Goal: Book appointment/travel/reservation

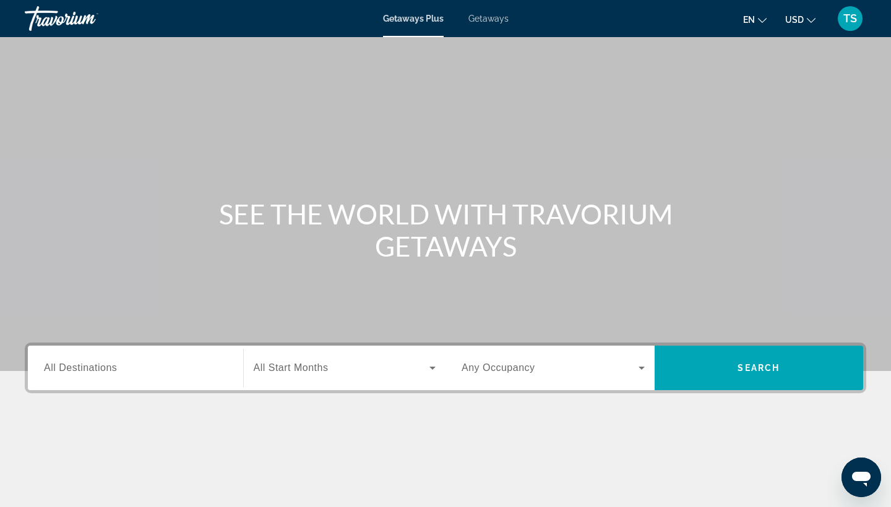
click at [113, 364] on span "All Destinations" at bounding box center [80, 367] width 73 height 11
click at [113, 364] on input "Destination All Destinations" at bounding box center [135, 368] width 183 height 15
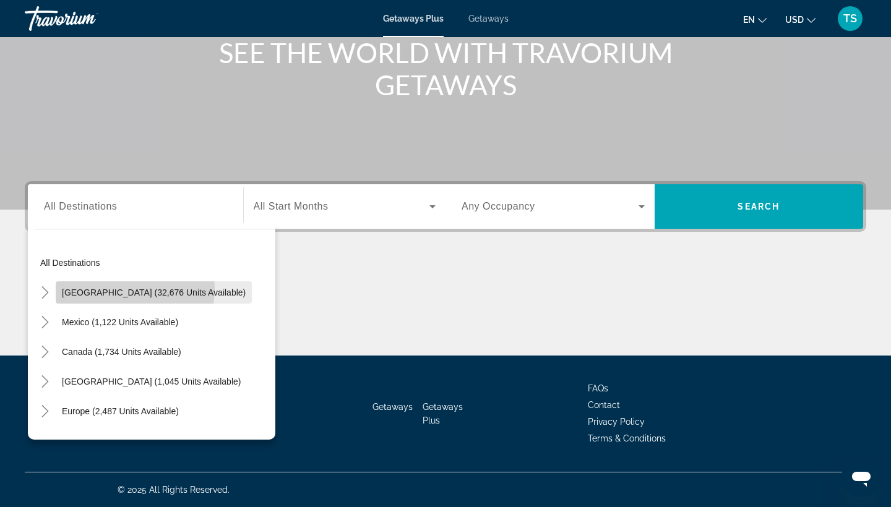
click at [101, 288] on span "[GEOGRAPHIC_DATA] (32,676 units available)" at bounding box center [154, 293] width 184 height 10
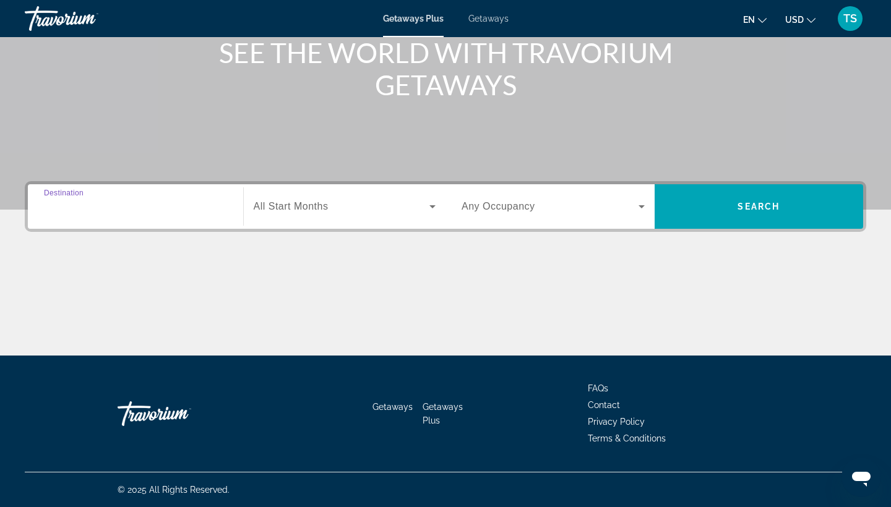
type input "**********"
click at [434, 207] on icon "Search widget" at bounding box center [432, 206] width 6 height 3
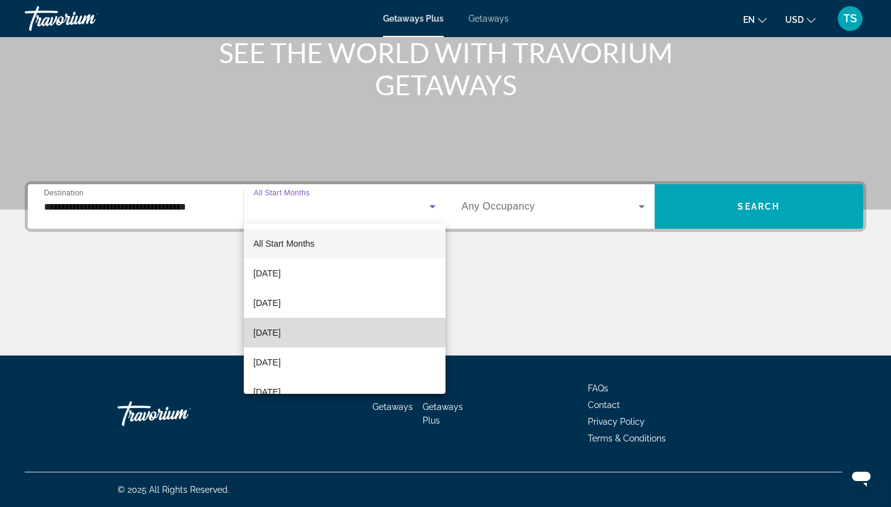
click at [281, 330] on span "[DATE]" at bounding box center [267, 332] width 27 height 15
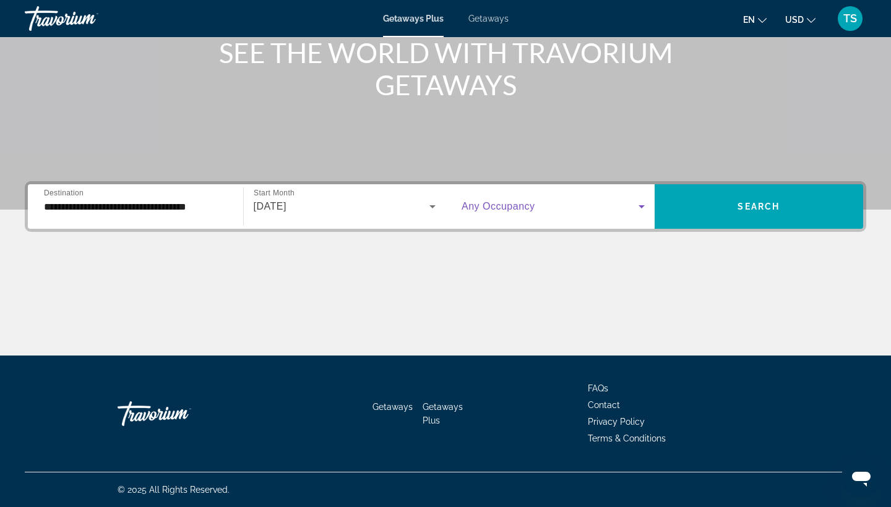
click at [643, 207] on icon "Search widget" at bounding box center [641, 206] width 15 height 15
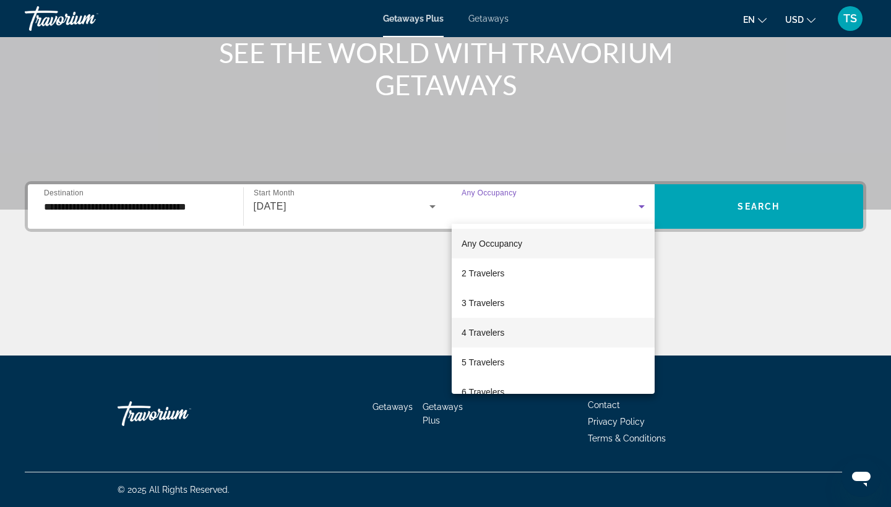
click at [500, 334] on span "4 Travelers" at bounding box center [482, 332] width 43 height 15
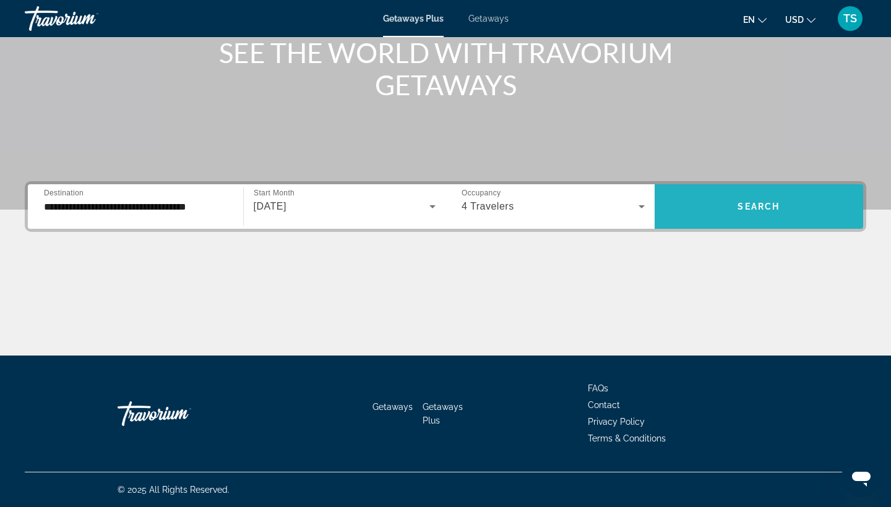
click at [769, 202] on span "Search" at bounding box center [758, 207] width 42 height 10
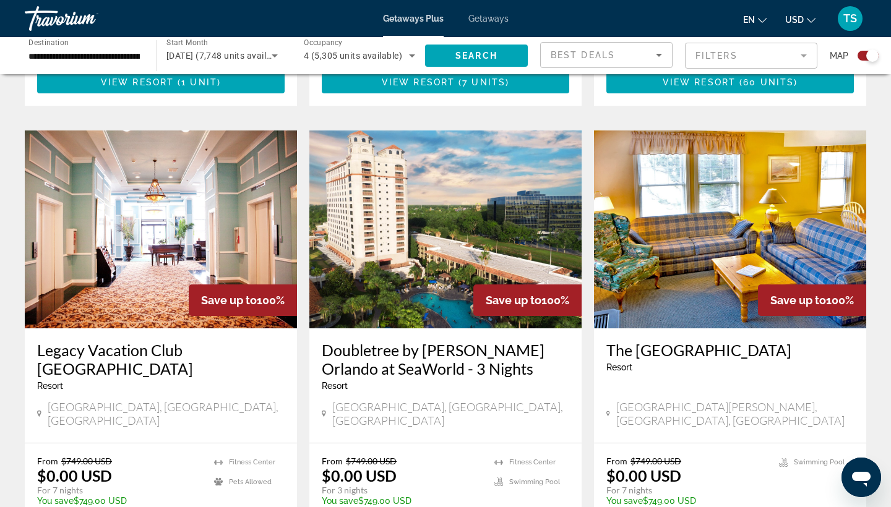
scroll to position [862, 0]
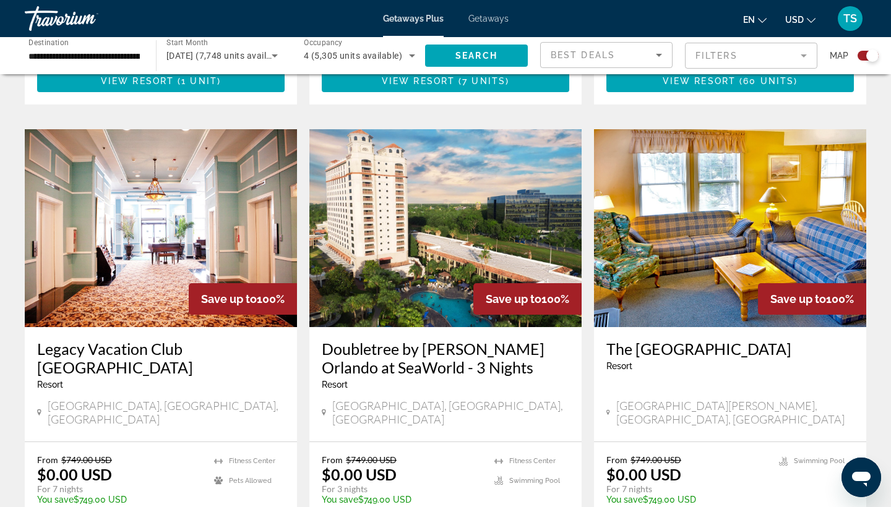
click at [402, 189] on img "Main content" at bounding box center [445, 228] width 272 height 198
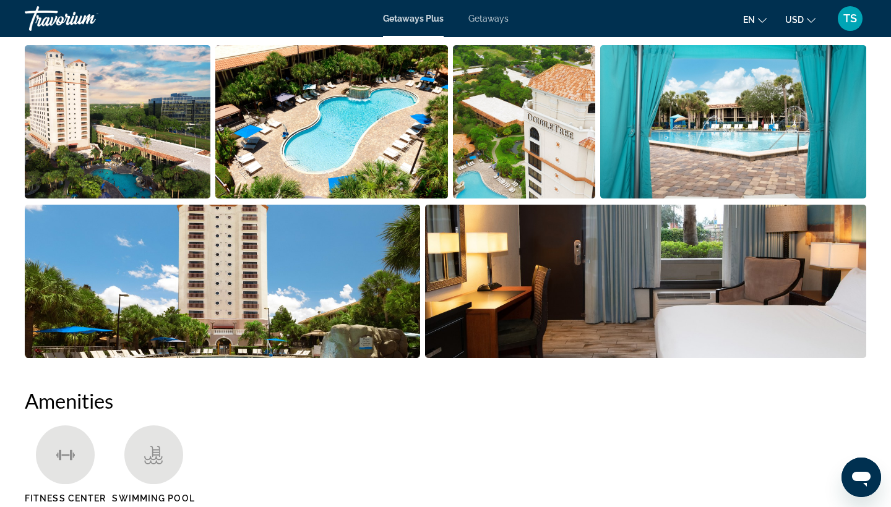
scroll to position [628, 0]
click at [607, 279] on img "Open full-screen image slider" at bounding box center [646, 281] width 442 height 153
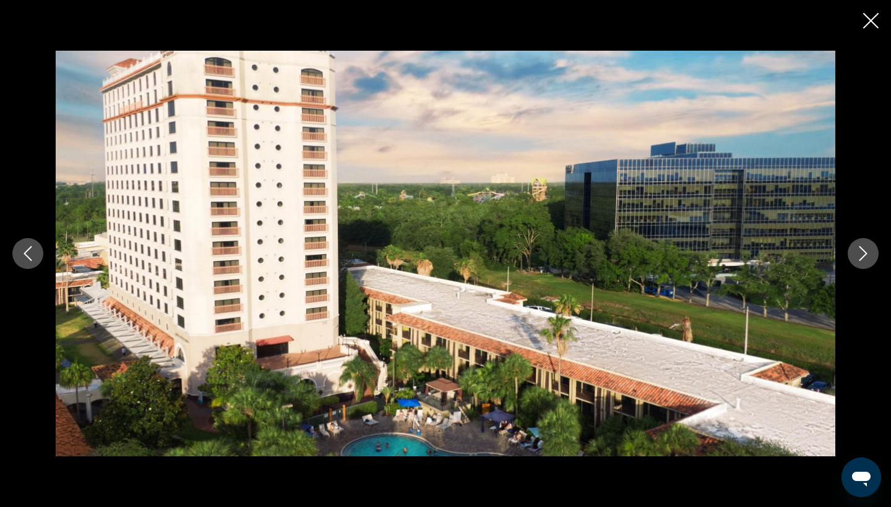
click at [864, 253] on icon "Next image" at bounding box center [862, 253] width 15 height 15
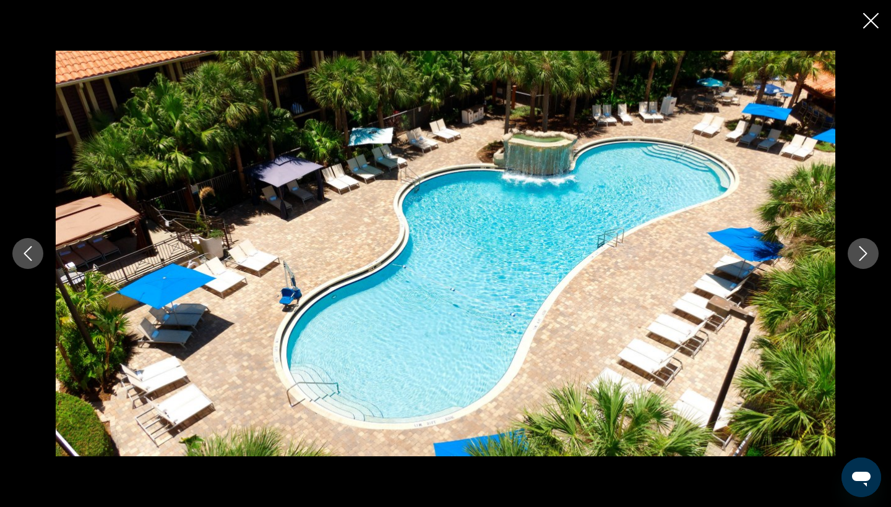
click at [864, 252] on icon "Next image" at bounding box center [862, 253] width 15 height 15
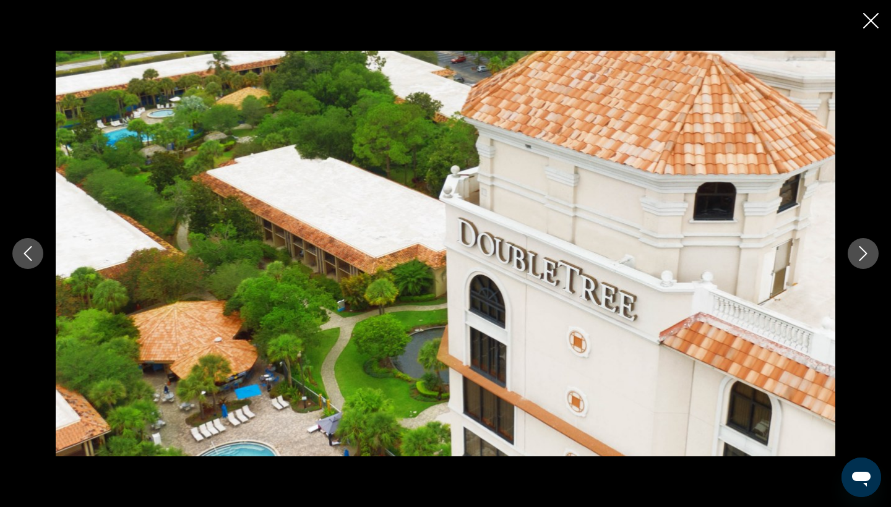
click at [864, 252] on icon "Next image" at bounding box center [862, 253] width 15 height 15
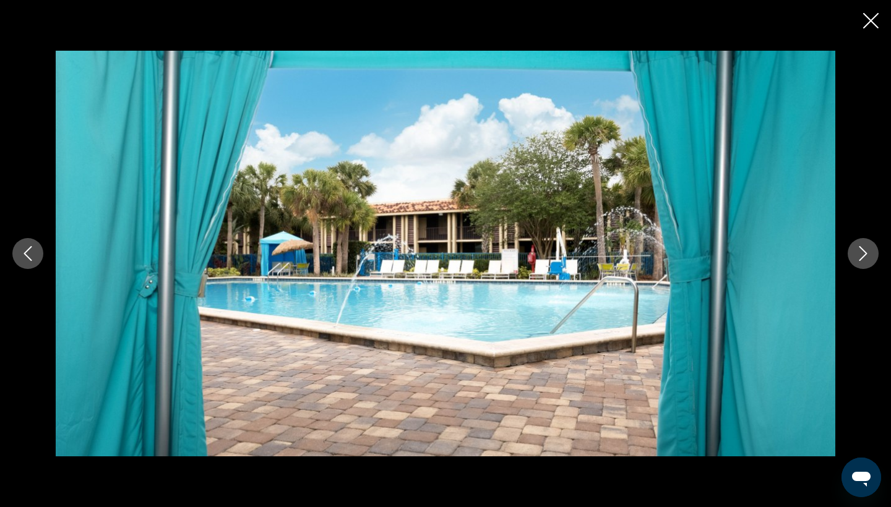
click at [864, 252] on icon "Next image" at bounding box center [862, 253] width 15 height 15
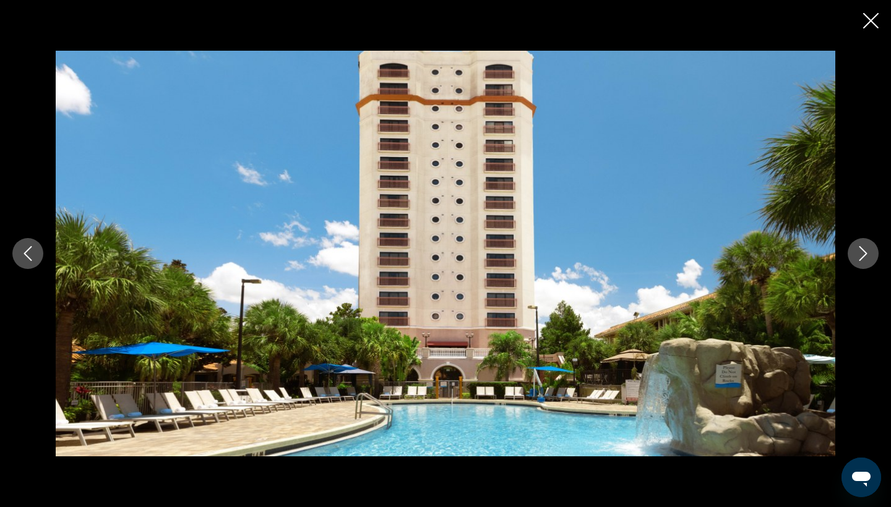
click at [864, 252] on icon "Next image" at bounding box center [862, 253] width 15 height 15
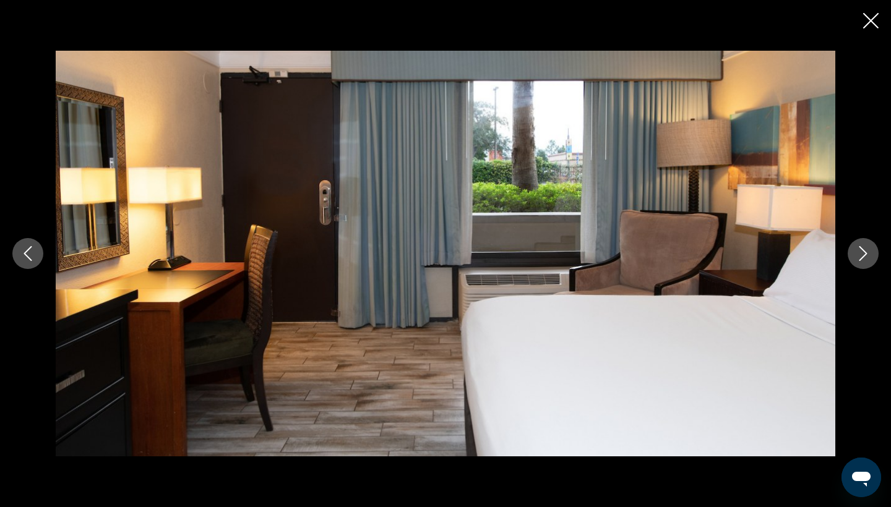
click at [864, 252] on icon "Next image" at bounding box center [862, 253] width 15 height 15
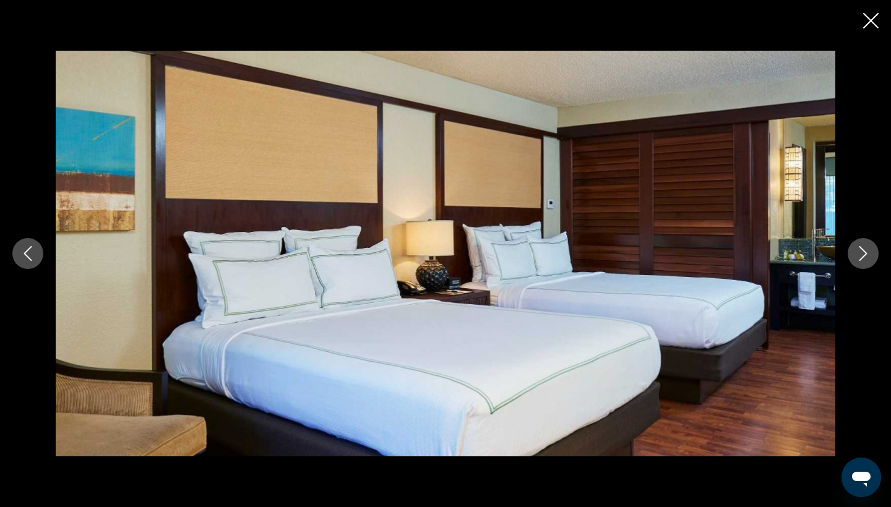
click at [864, 253] on icon "Next image" at bounding box center [862, 253] width 15 height 15
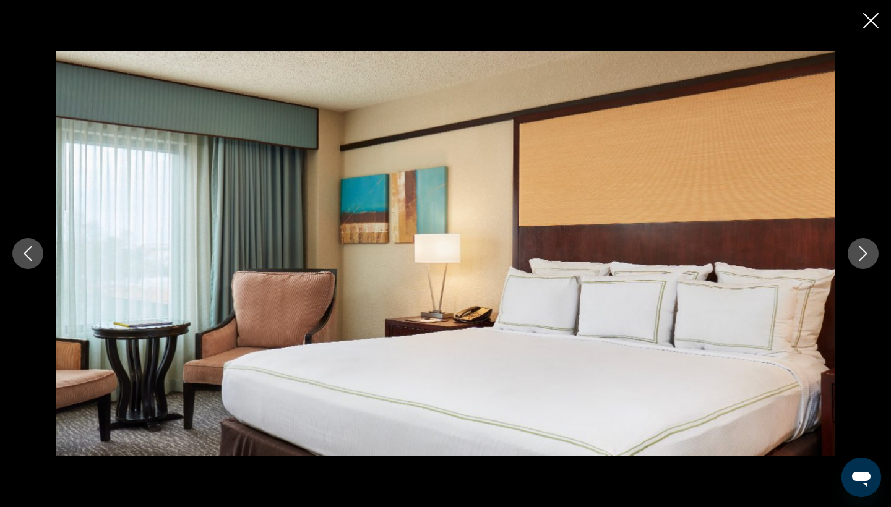
click at [864, 253] on icon "Next image" at bounding box center [862, 253] width 15 height 15
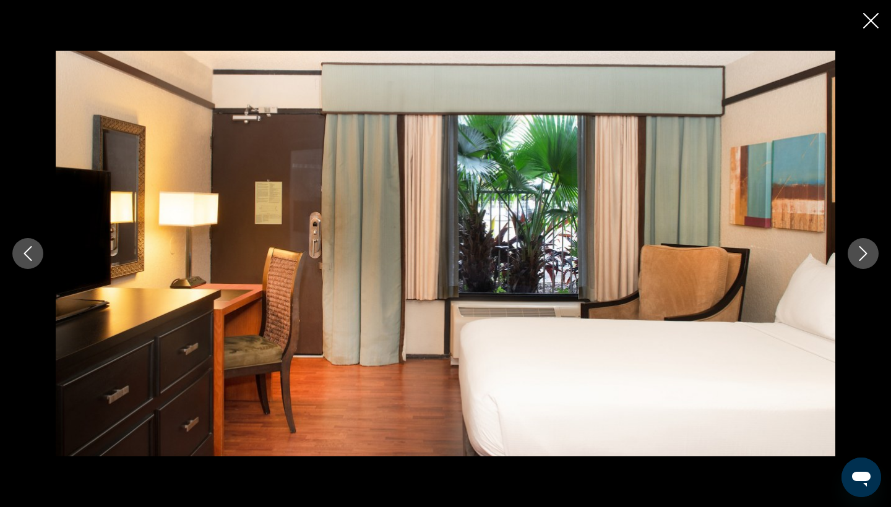
click at [865, 254] on icon "Next image" at bounding box center [862, 253] width 15 height 15
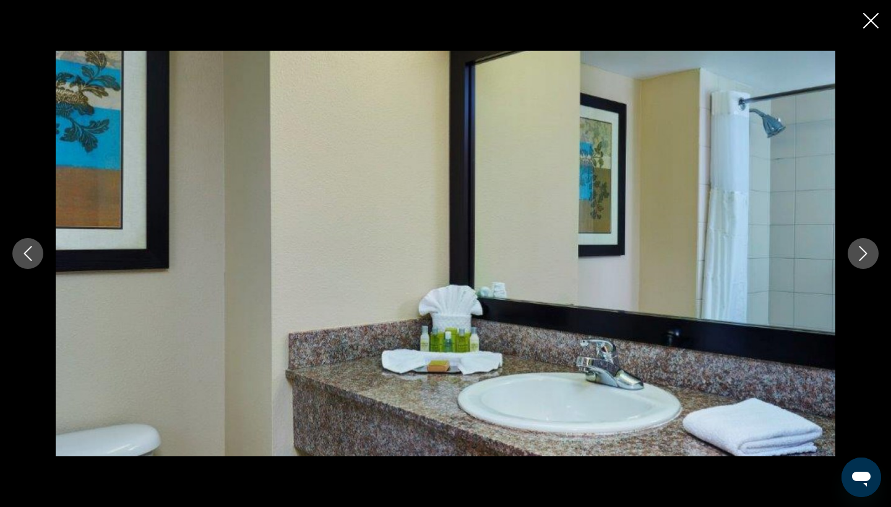
click at [865, 254] on icon "Next image" at bounding box center [863, 253] width 8 height 15
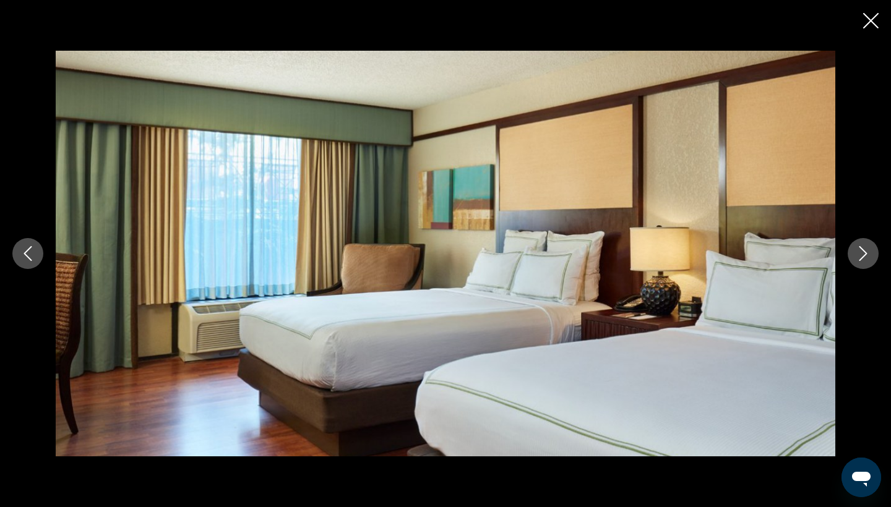
click at [865, 254] on icon "Next image" at bounding box center [862, 253] width 15 height 15
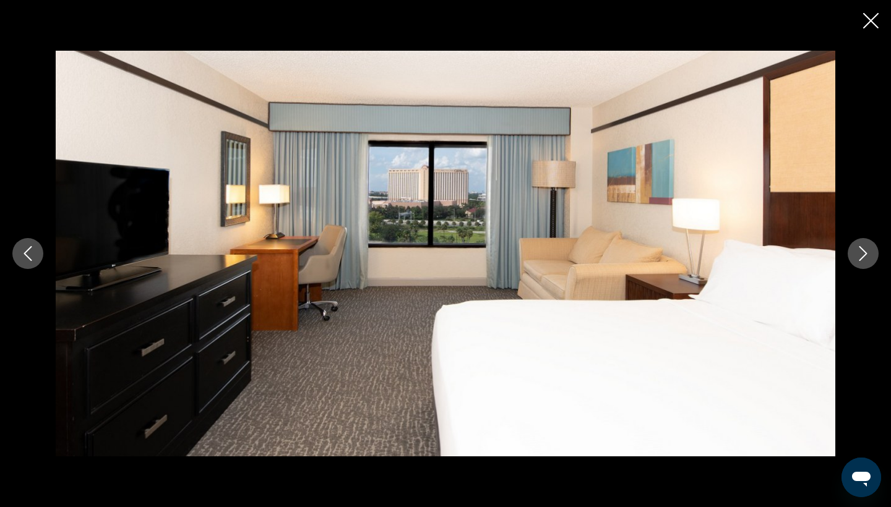
click at [865, 254] on icon "Next image" at bounding box center [863, 253] width 8 height 15
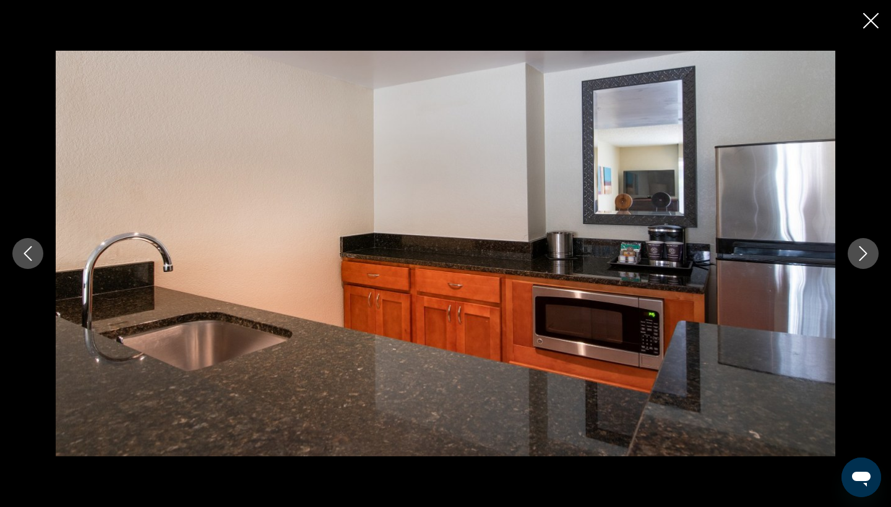
click at [865, 254] on icon "Next image" at bounding box center [863, 253] width 8 height 15
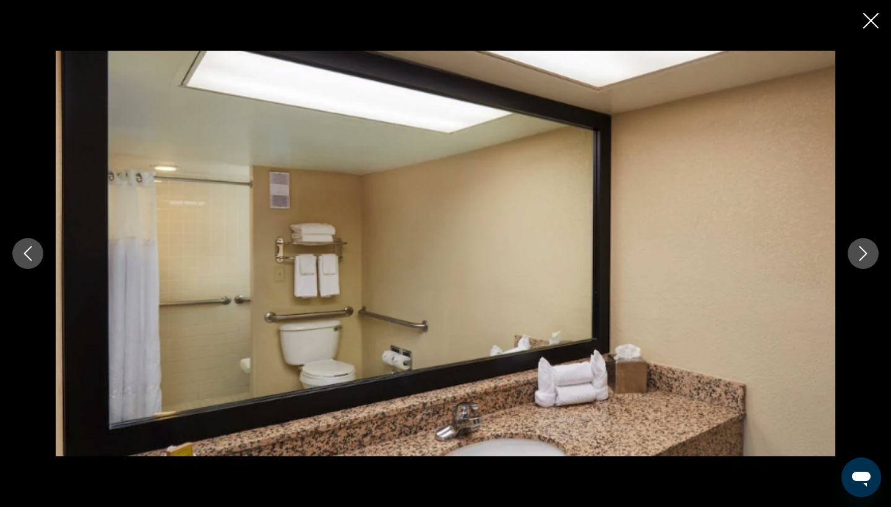
click at [865, 254] on icon "Next image" at bounding box center [863, 253] width 8 height 15
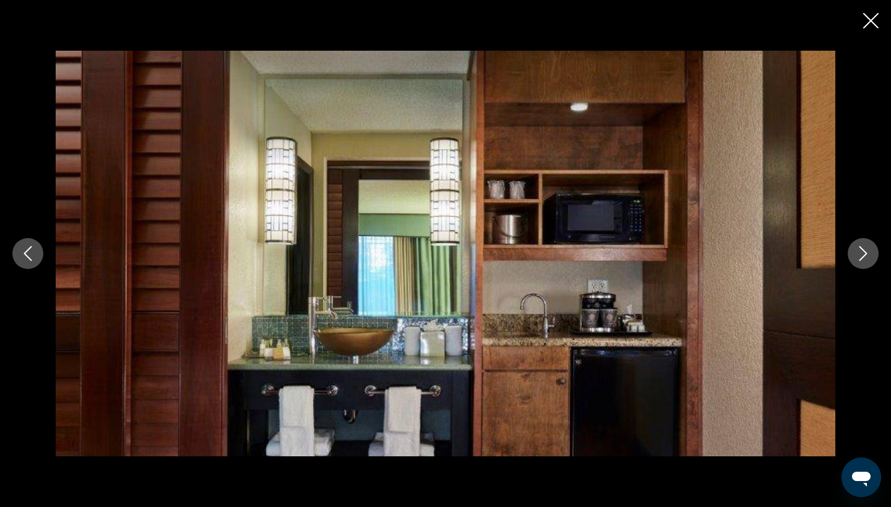
click at [865, 254] on icon "Next image" at bounding box center [863, 253] width 8 height 15
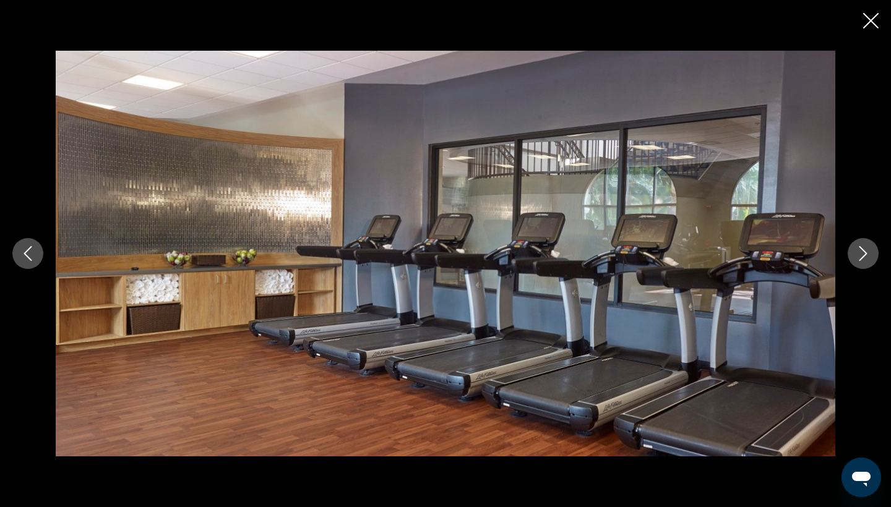
click at [865, 254] on icon "Next image" at bounding box center [863, 253] width 8 height 15
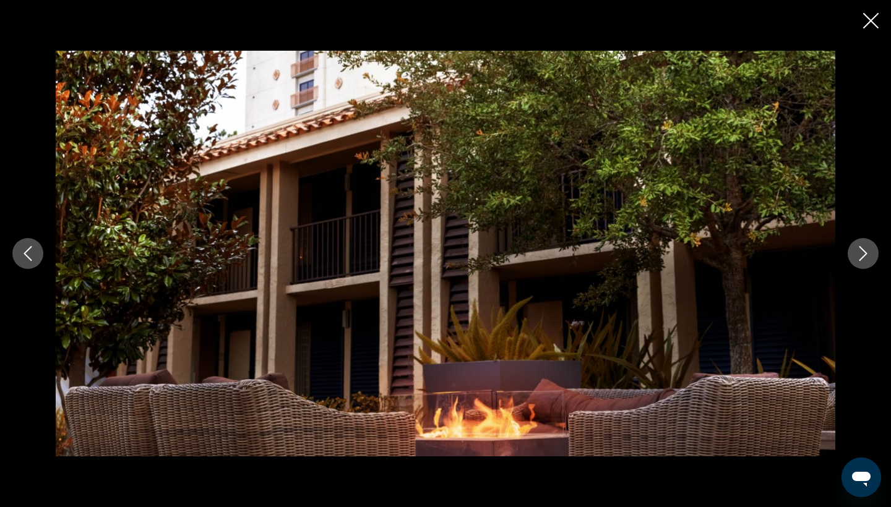
click at [865, 254] on icon "Next image" at bounding box center [863, 253] width 8 height 15
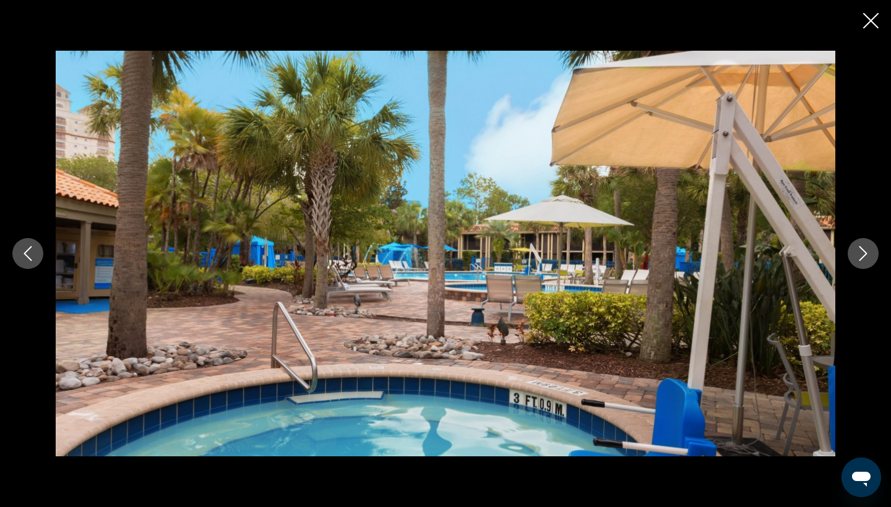
click at [865, 254] on icon "Next image" at bounding box center [863, 253] width 8 height 15
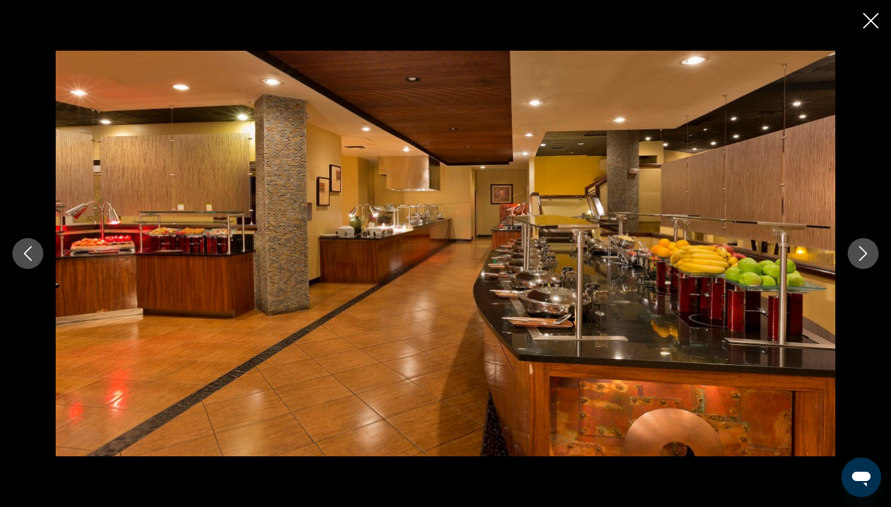
click at [865, 253] on icon "Next image" at bounding box center [863, 253] width 8 height 15
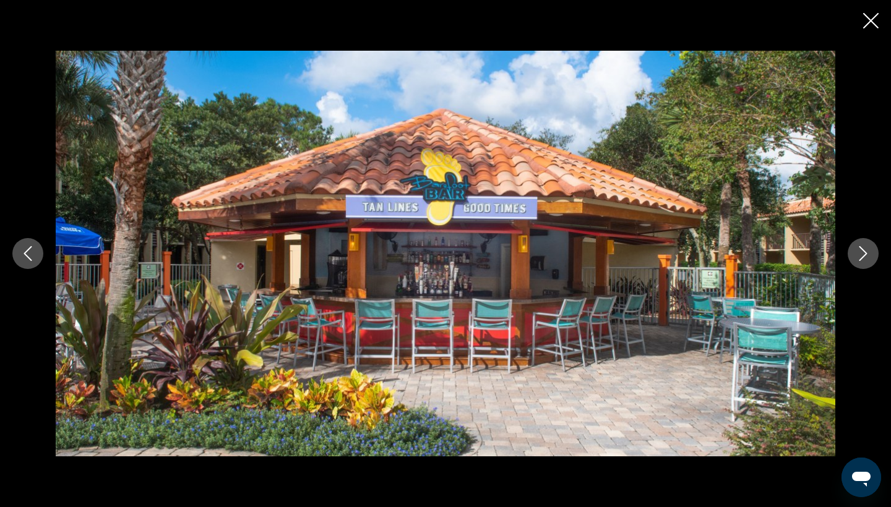
click at [865, 254] on icon "Next image" at bounding box center [863, 253] width 8 height 15
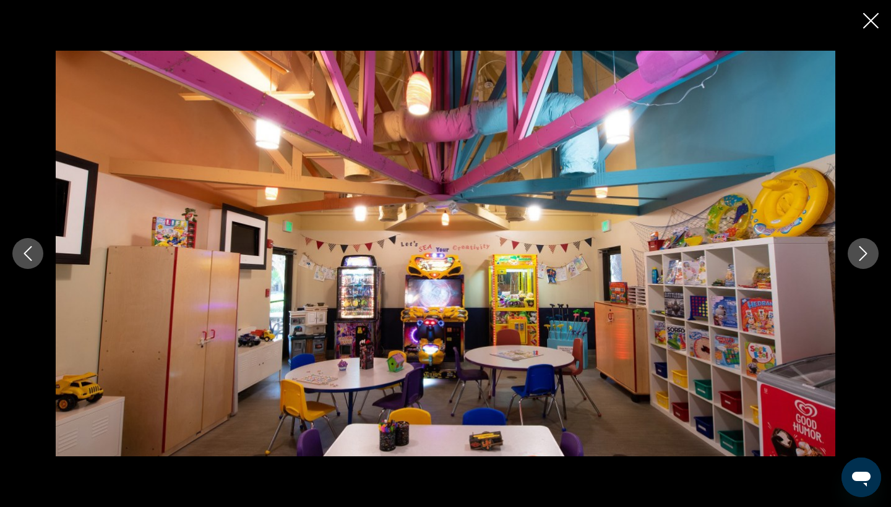
click at [865, 254] on icon "Next image" at bounding box center [863, 253] width 8 height 15
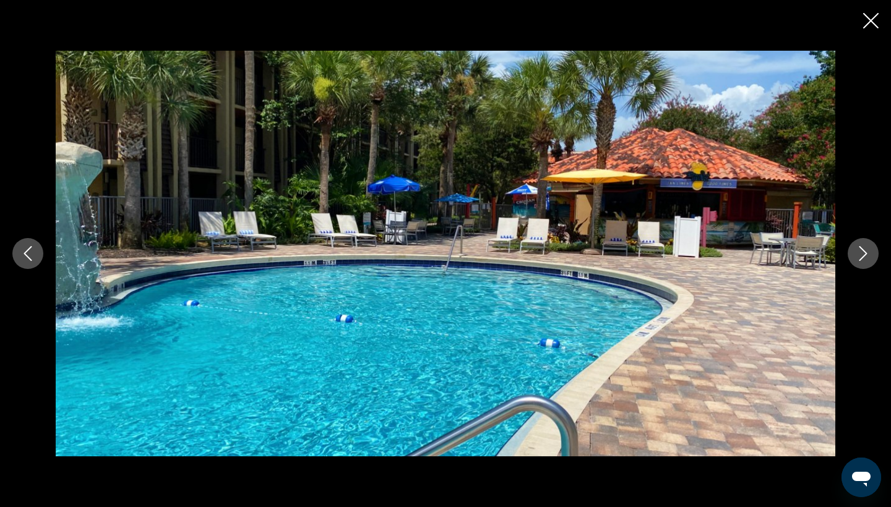
click at [865, 254] on icon "Next image" at bounding box center [863, 253] width 8 height 15
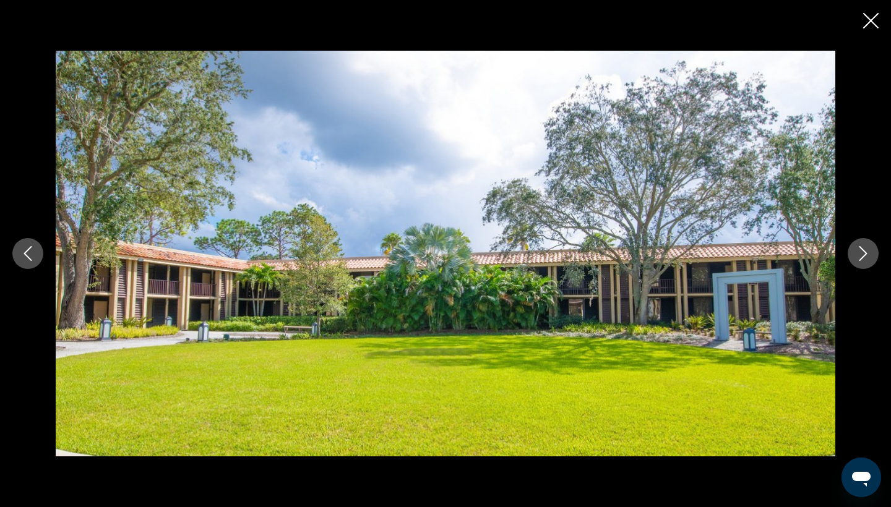
click at [865, 254] on icon "Next image" at bounding box center [863, 253] width 8 height 15
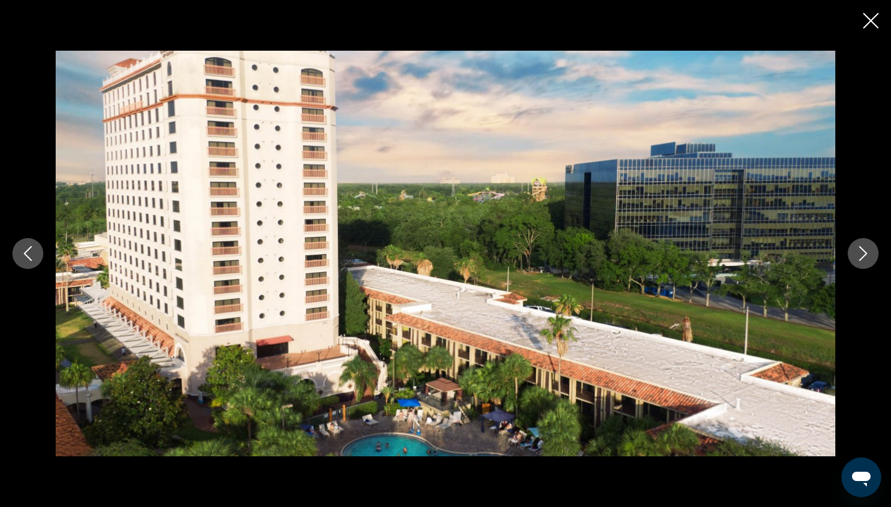
click at [865, 254] on icon "Next image" at bounding box center [863, 253] width 8 height 15
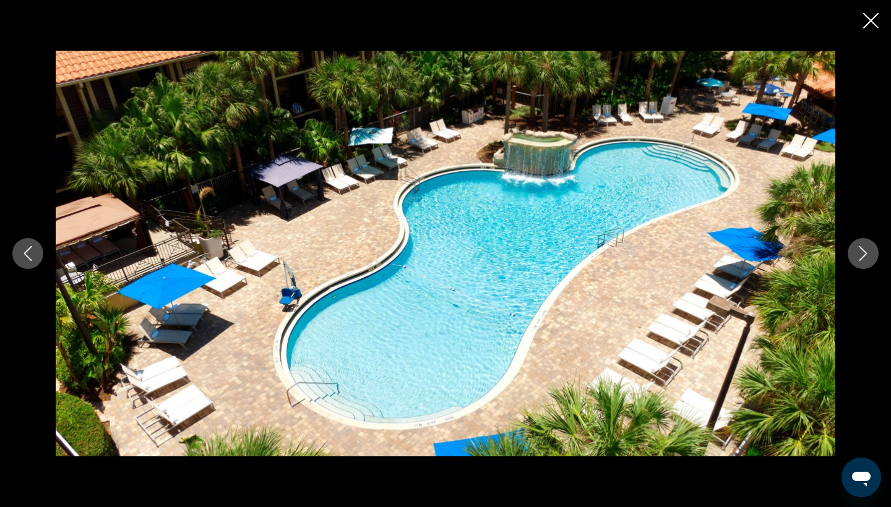
click at [870, 13] on button "Close slideshow" at bounding box center [870, 21] width 15 height 19
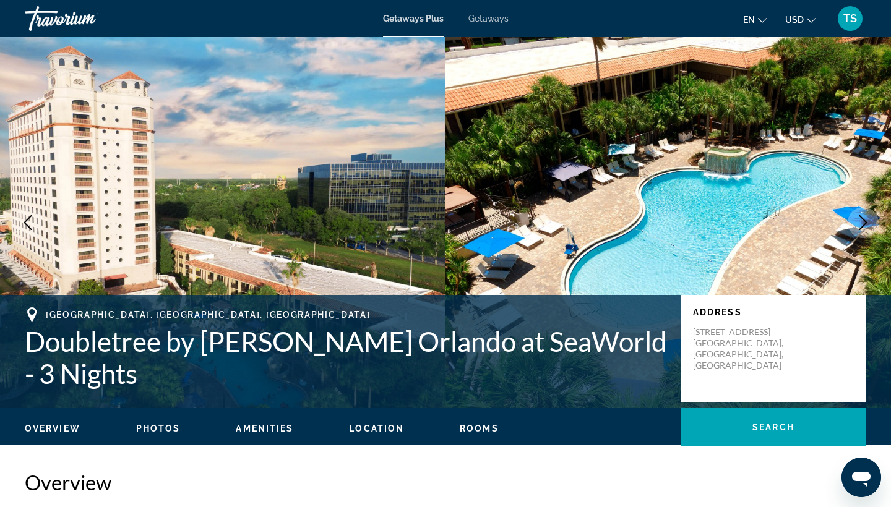
scroll to position [0, 0]
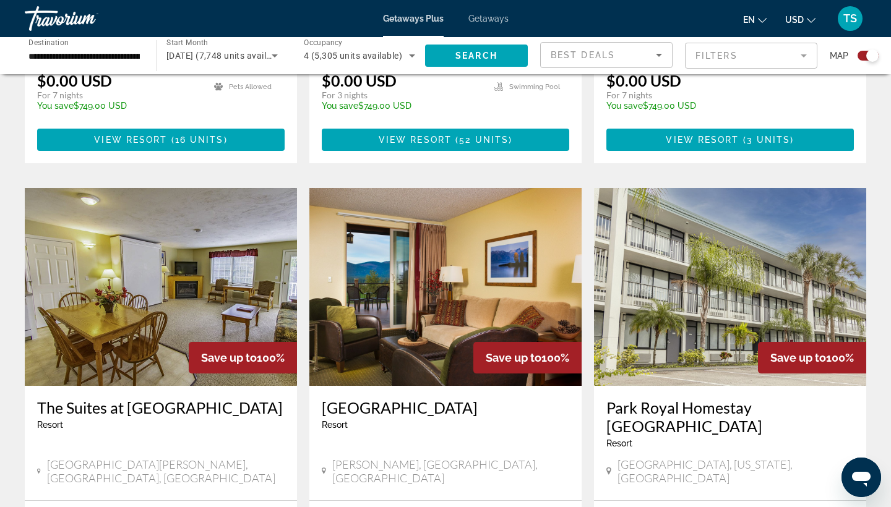
scroll to position [1257, 0]
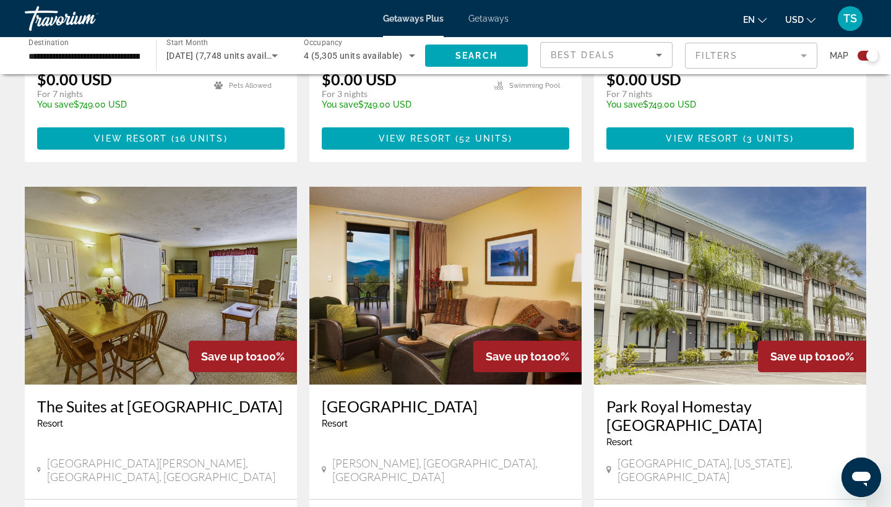
click at [701, 219] on img "Main content" at bounding box center [730, 286] width 272 height 198
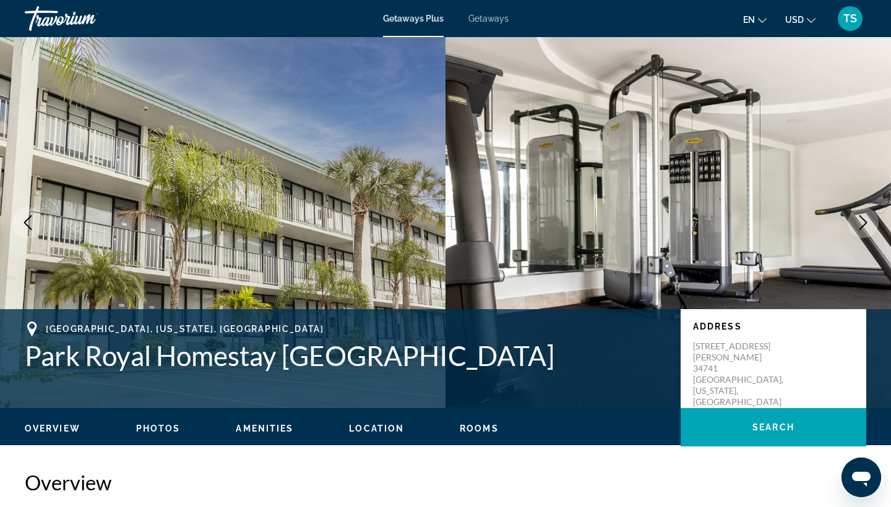
click at [858, 218] on icon "Next image" at bounding box center [862, 222] width 15 height 15
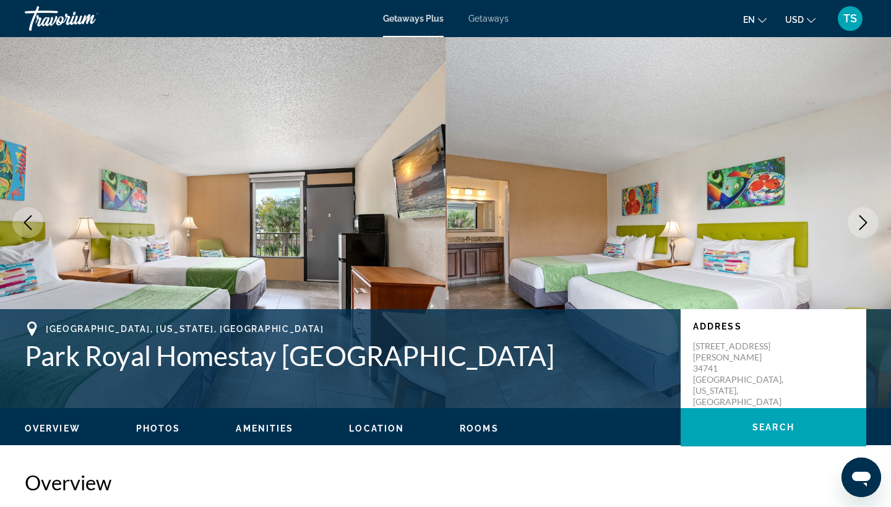
click at [857, 218] on icon "Next image" at bounding box center [862, 222] width 15 height 15
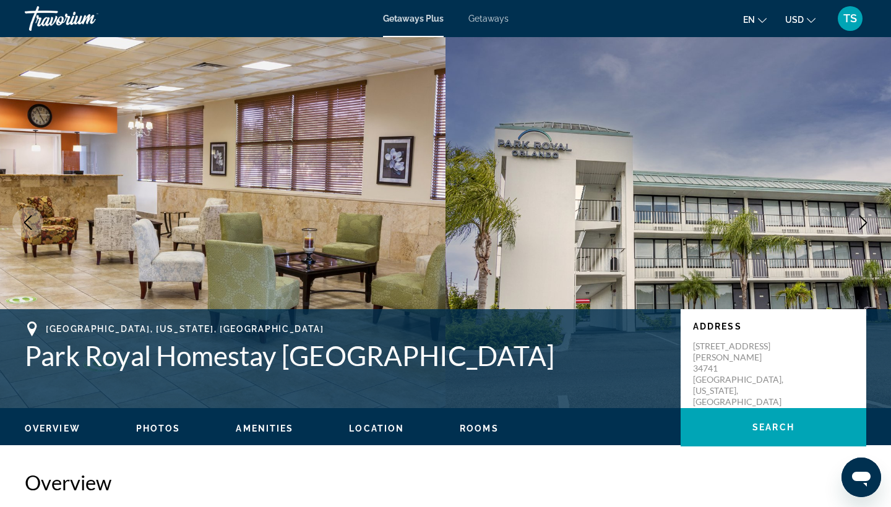
click at [858, 218] on icon "Next image" at bounding box center [862, 222] width 15 height 15
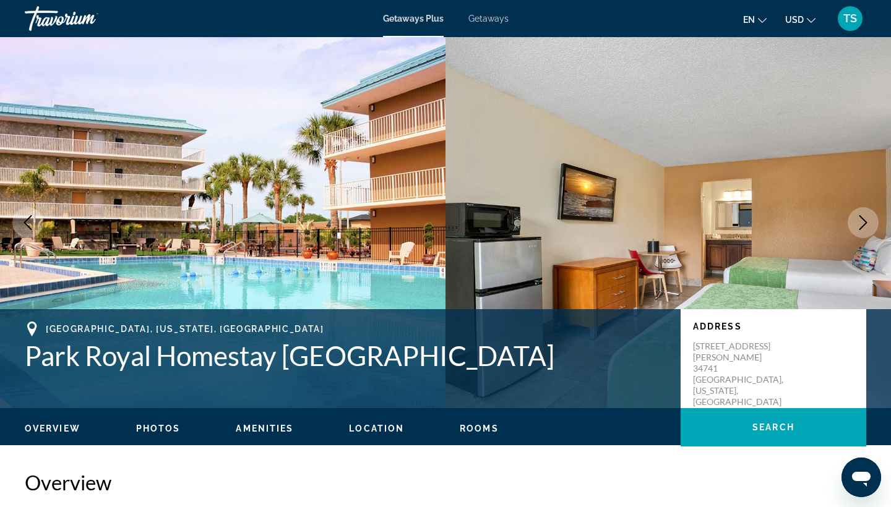
click at [858, 218] on icon "Next image" at bounding box center [862, 222] width 15 height 15
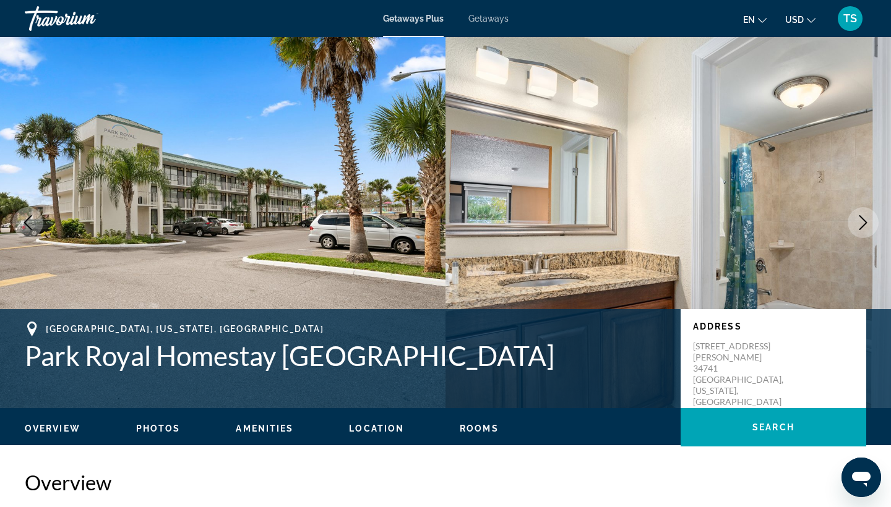
click at [858, 218] on icon "Next image" at bounding box center [862, 222] width 15 height 15
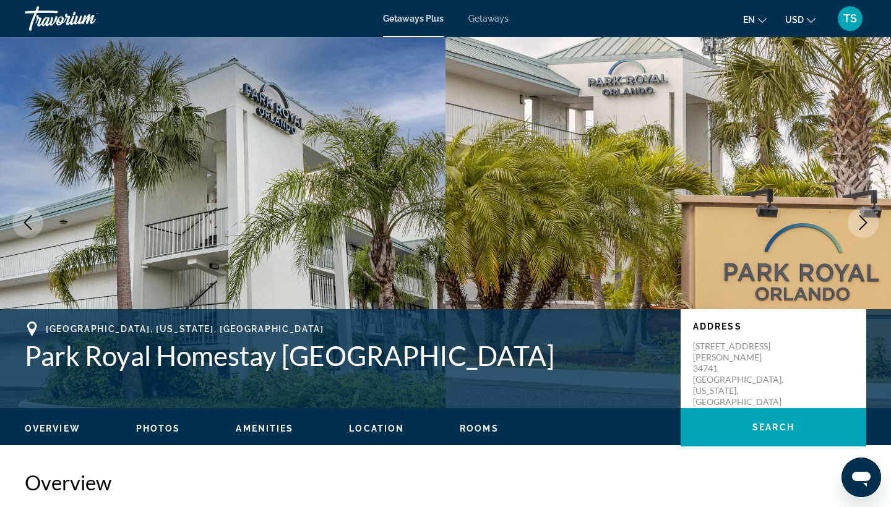
click at [858, 218] on icon "Next image" at bounding box center [862, 222] width 15 height 15
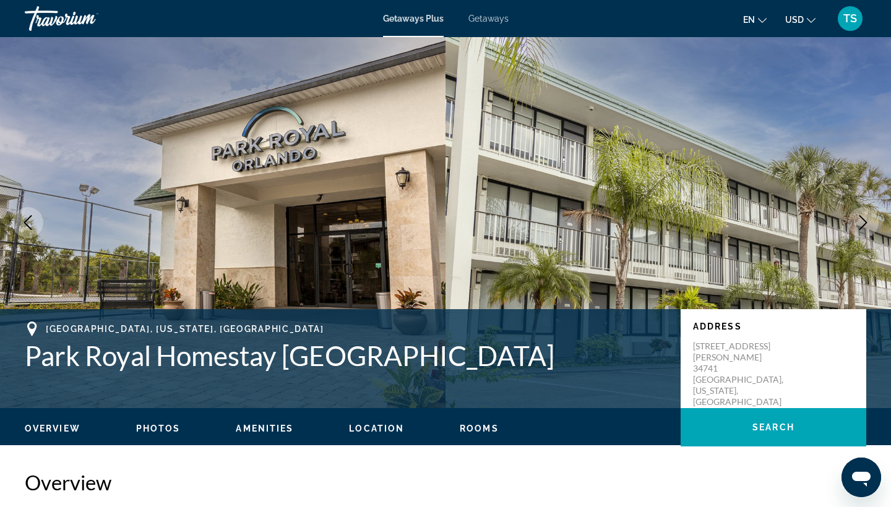
click at [858, 218] on icon "Next image" at bounding box center [862, 222] width 15 height 15
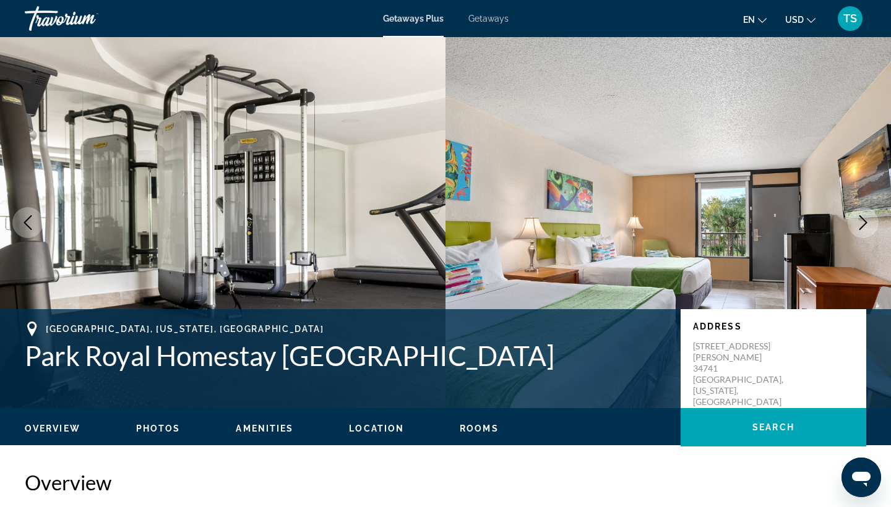
click at [858, 218] on icon "Next image" at bounding box center [862, 222] width 15 height 15
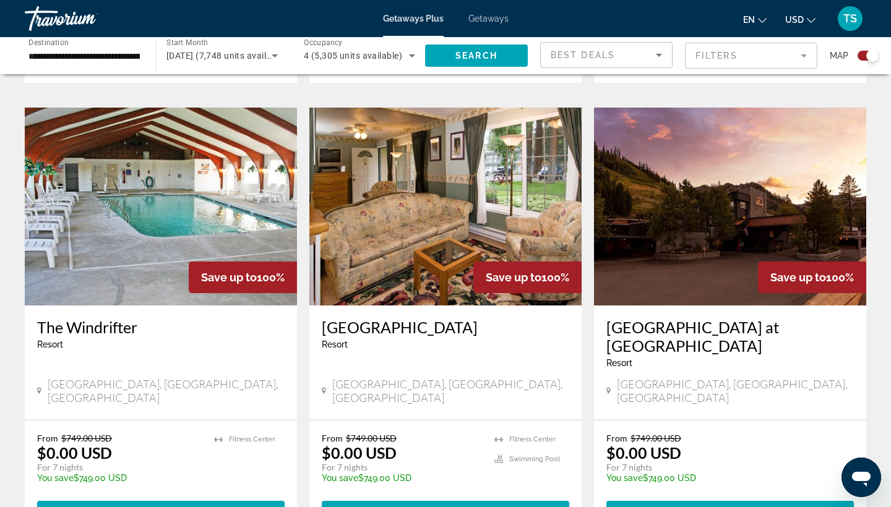
scroll to position [1788, 0]
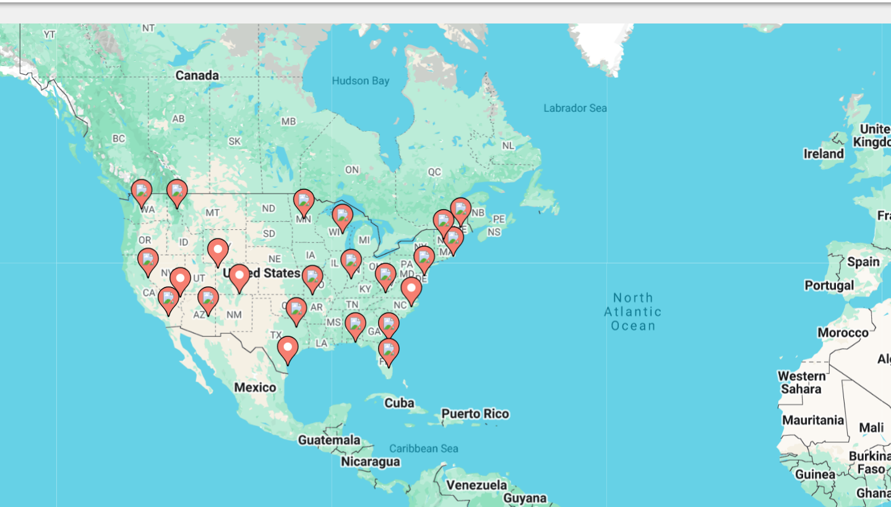
click at [121, 179] on image "Main content" at bounding box center [124, 182] width 7 height 7
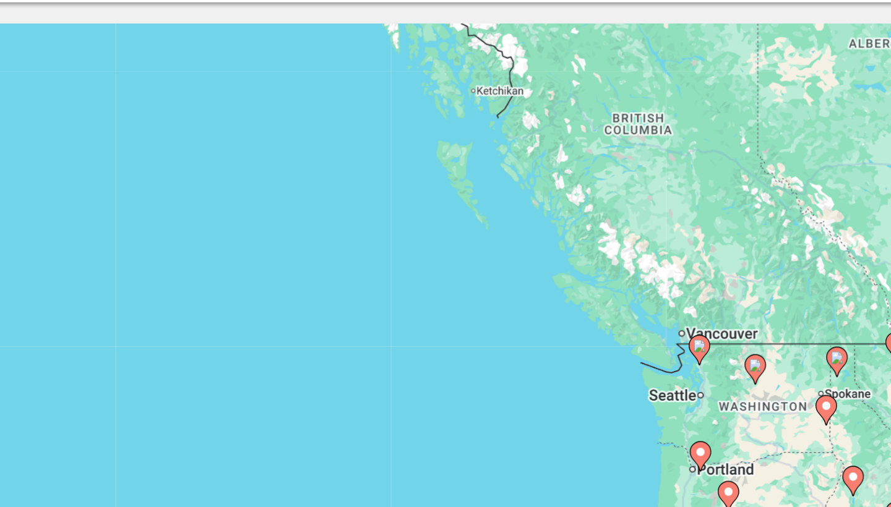
click at [474, 280] on image "Main content" at bounding box center [477, 283] width 7 height 7
type input "**********"
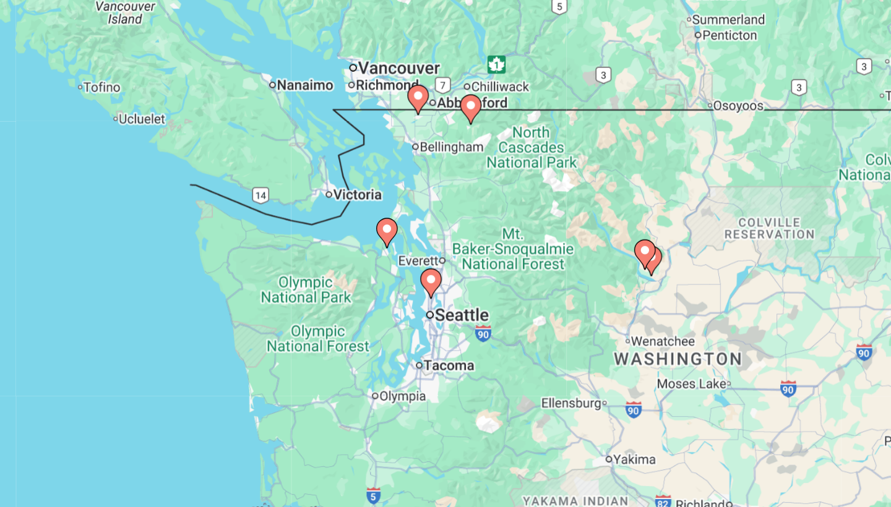
click at [435, 251] on image "Main content" at bounding box center [438, 254] width 7 height 7
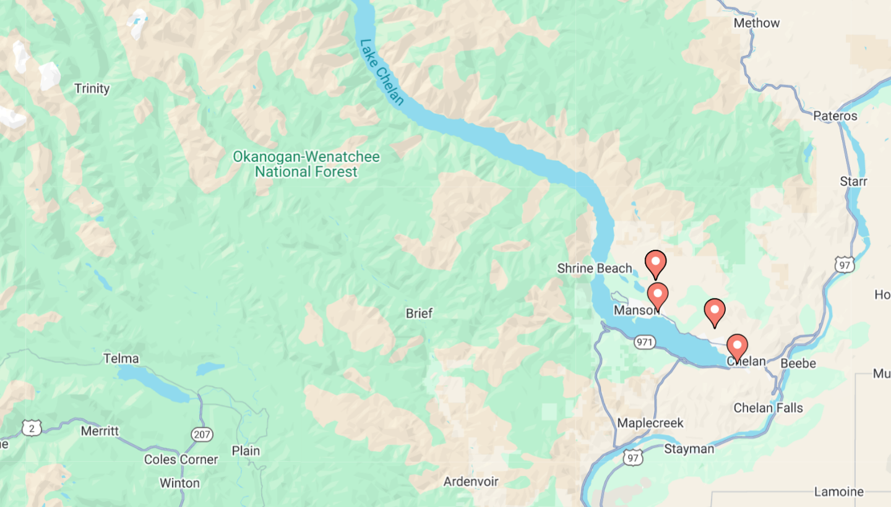
click at [489, 305] on image "Main content" at bounding box center [492, 308] width 7 height 7
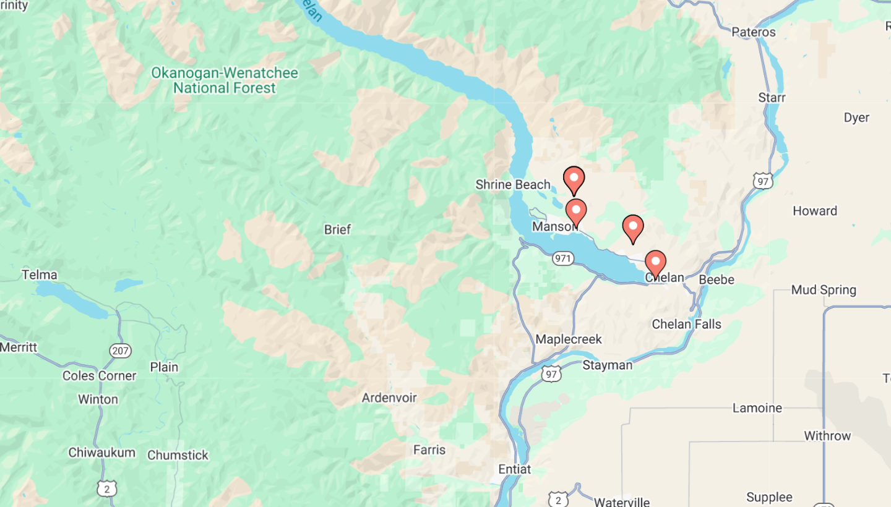
click at [396, 227] on image "Main content" at bounding box center [399, 230] width 7 height 7
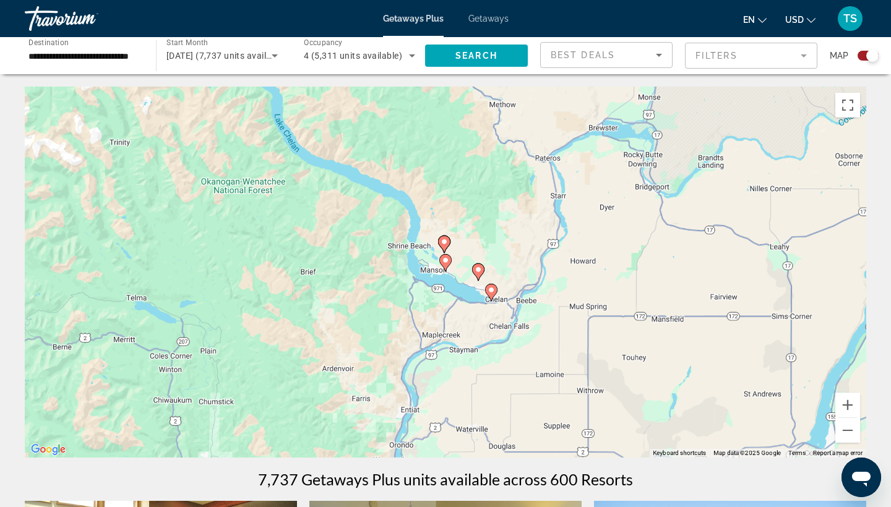
click at [414, 17] on span "Getaways Plus" at bounding box center [413, 19] width 61 height 10
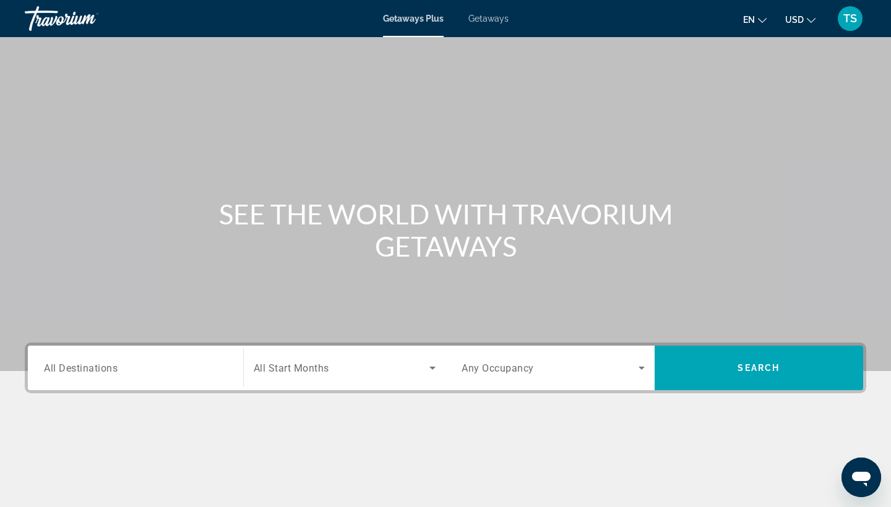
click at [163, 381] on div "Search widget" at bounding box center [135, 368] width 183 height 35
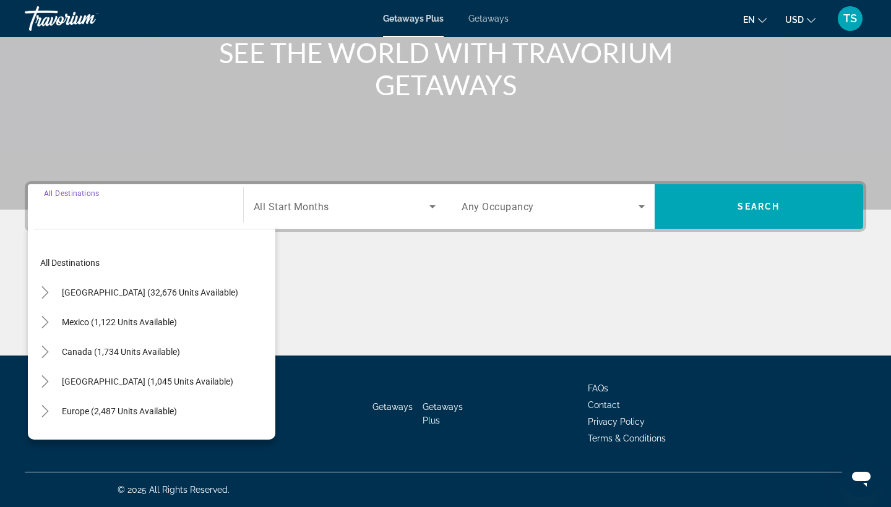
click at [85, 208] on input "Destination All Destinations" at bounding box center [135, 207] width 183 height 15
click at [87, 290] on span "[GEOGRAPHIC_DATA] (32,676 units available)" at bounding box center [150, 293] width 176 height 10
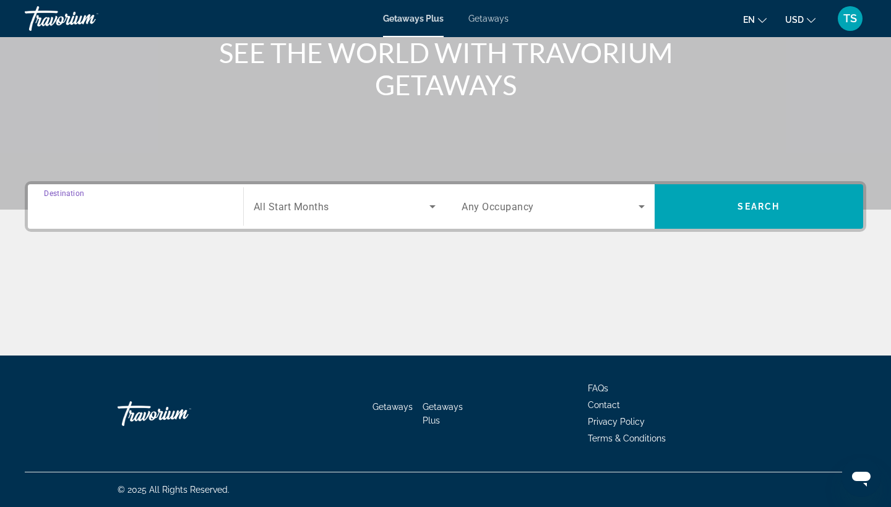
type input "**********"
click at [433, 207] on icon "Search widget" at bounding box center [432, 206] width 6 height 3
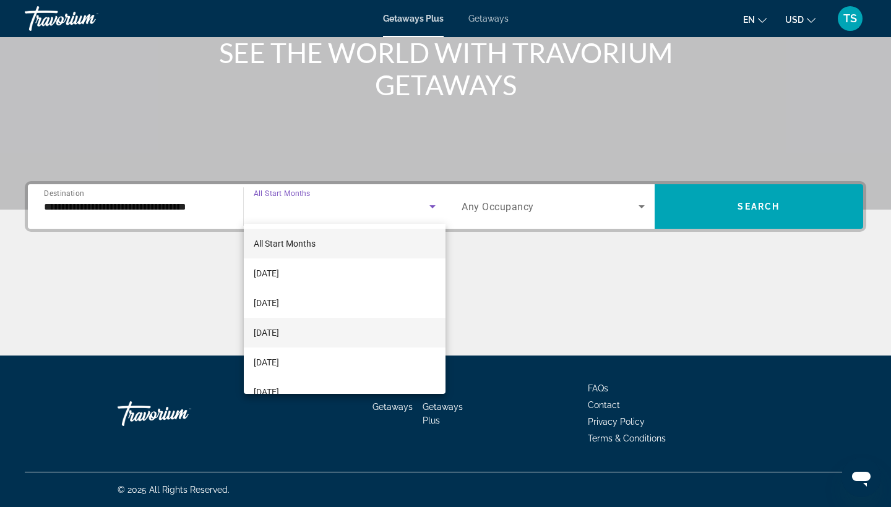
click at [343, 335] on mat-option "[DATE]" at bounding box center [345, 333] width 202 height 30
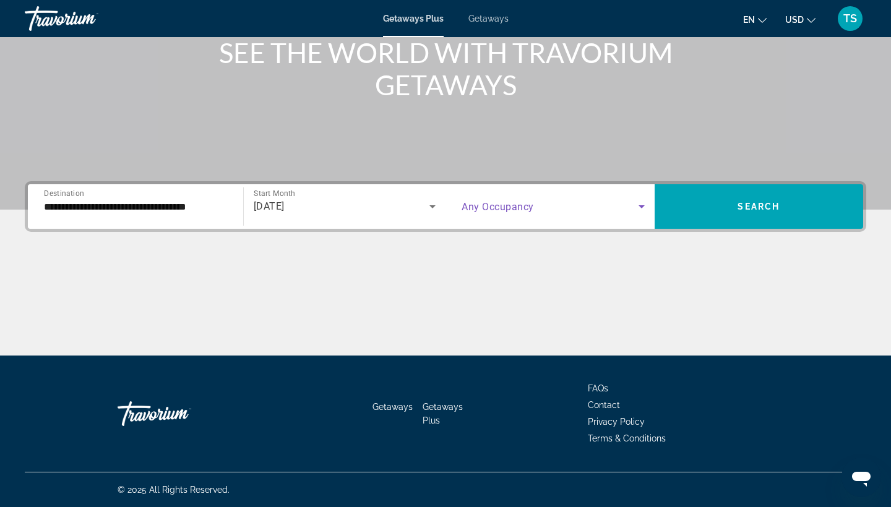
click at [641, 203] on icon "Search widget" at bounding box center [641, 206] width 15 height 15
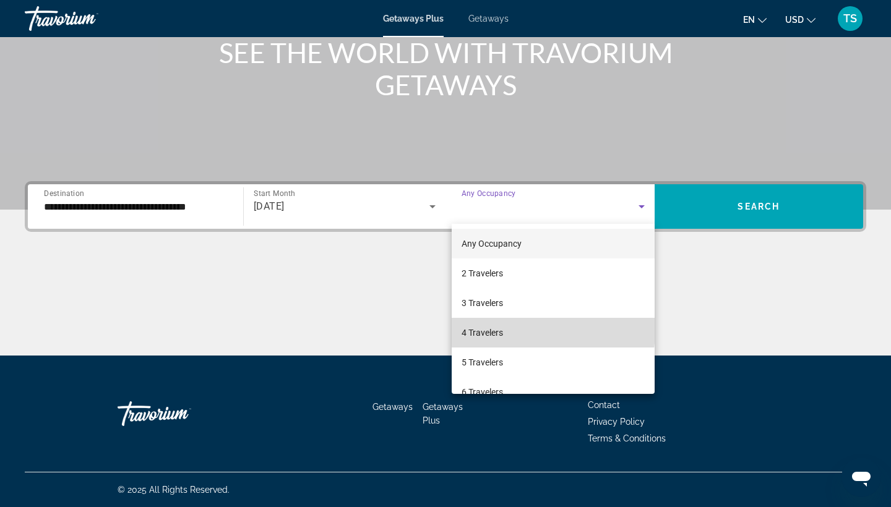
click at [512, 329] on mat-option "4 Travelers" at bounding box center [553, 333] width 203 height 30
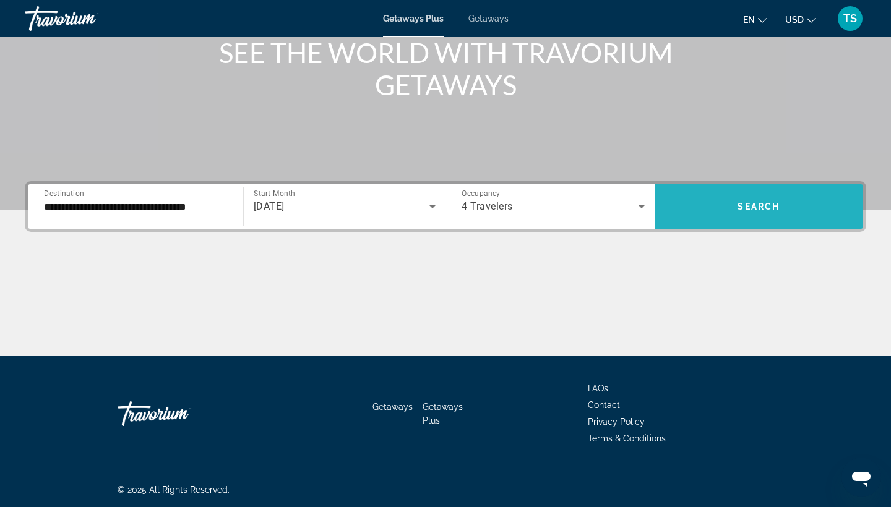
click at [761, 202] on span "Search" at bounding box center [758, 207] width 42 height 10
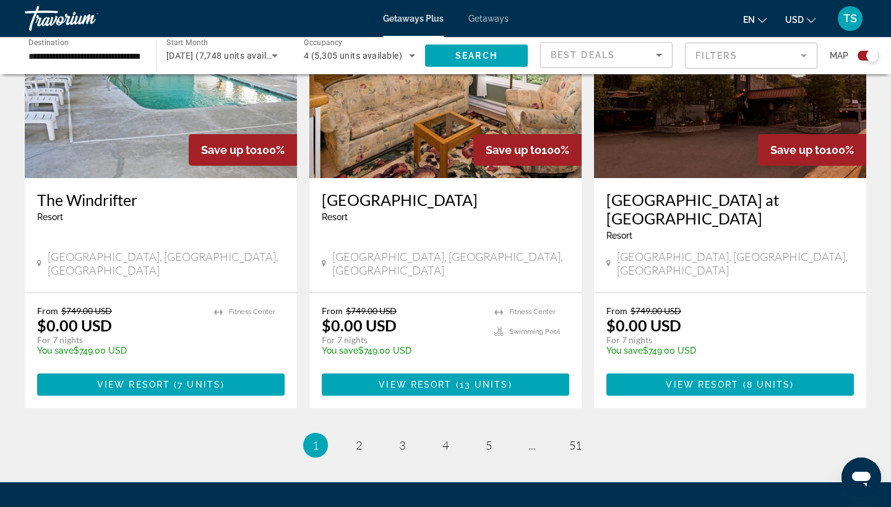
scroll to position [1915, 0]
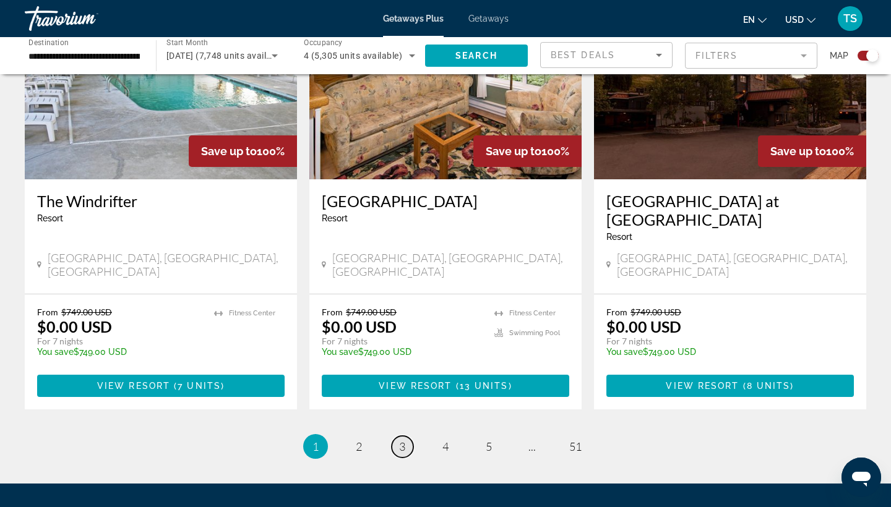
click at [404, 440] on span "3" at bounding box center [402, 447] width 6 height 14
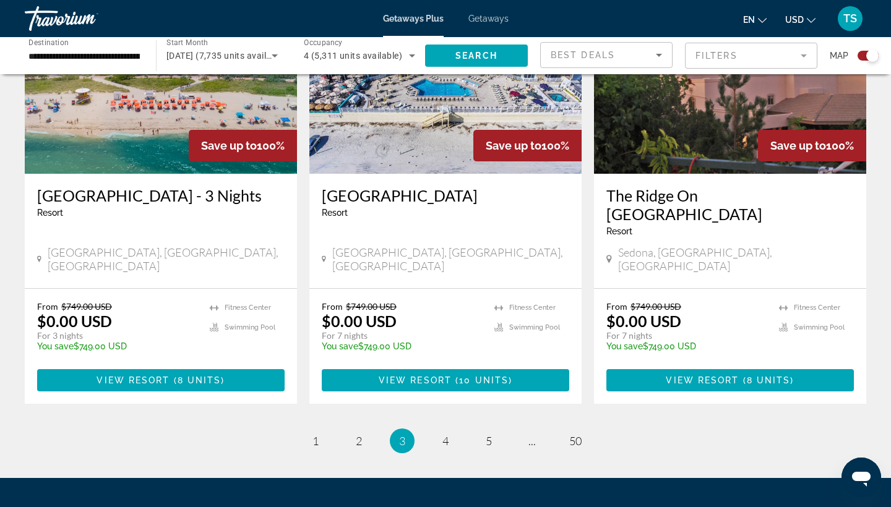
scroll to position [1867, 0]
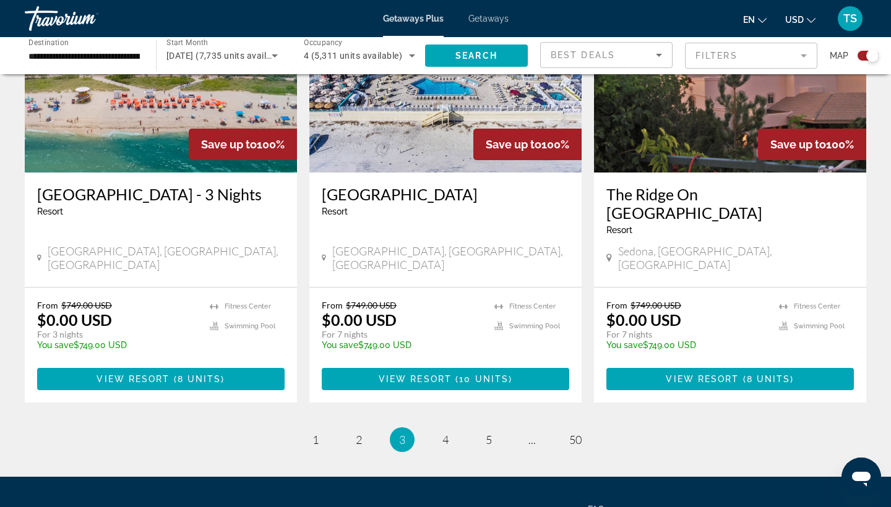
click at [686, 185] on h3 "The Ridge On [GEOGRAPHIC_DATA]" at bounding box center [729, 203] width 247 height 37
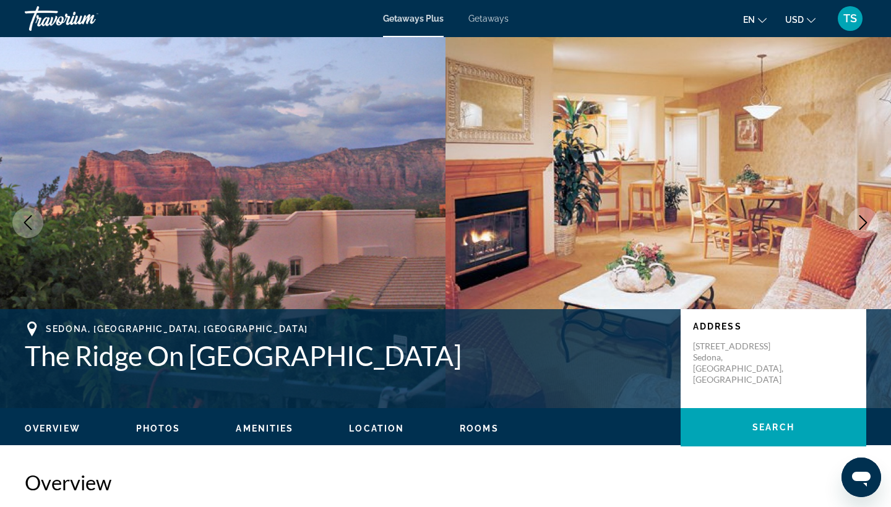
click at [862, 160] on img "Main content" at bounding box center [667, 222] width 445 height 371
click at [156, 429] on span "Photos" at bounding box center [158, 429] width 45 height 10
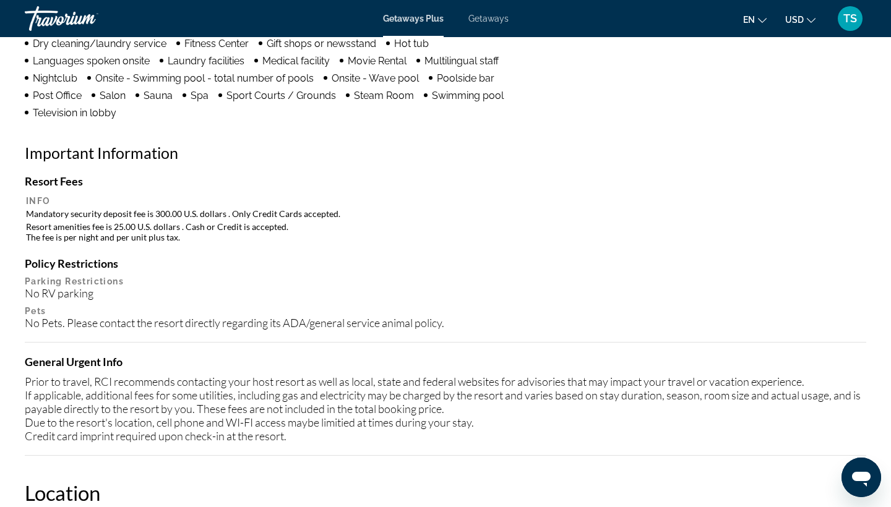
scroll to position [1139, 0]
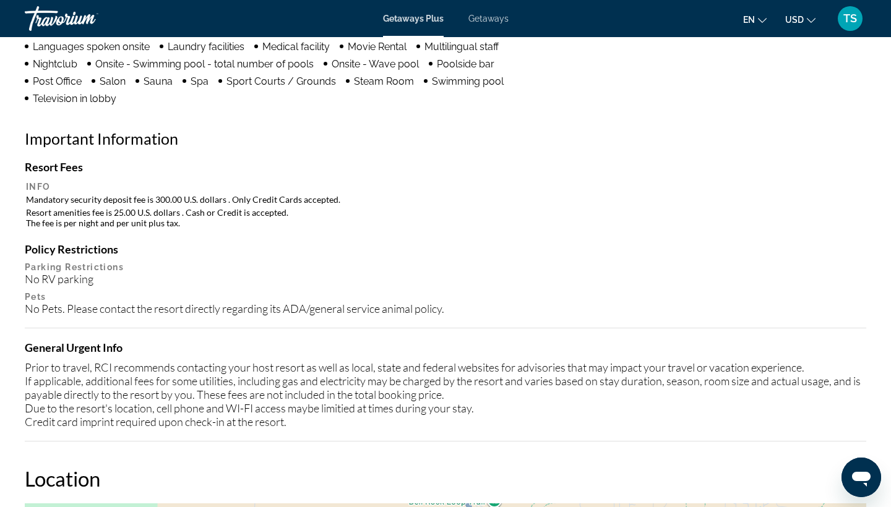
click at [764, 20] on icon "Change language" at bounding box center [762, 20] width 9 height 5
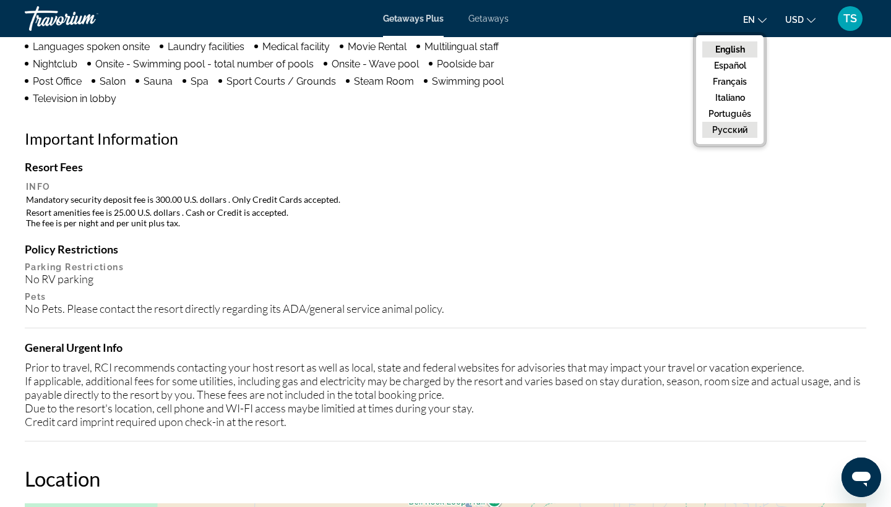
click at [729, 129] on button "русский" at bounding box center [729, 130] width 55 height 16
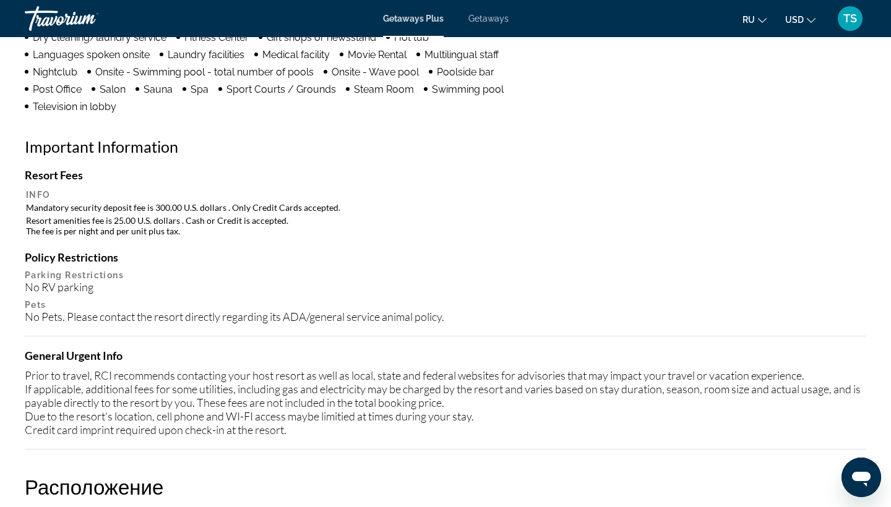
scroll to position [1092, 0]
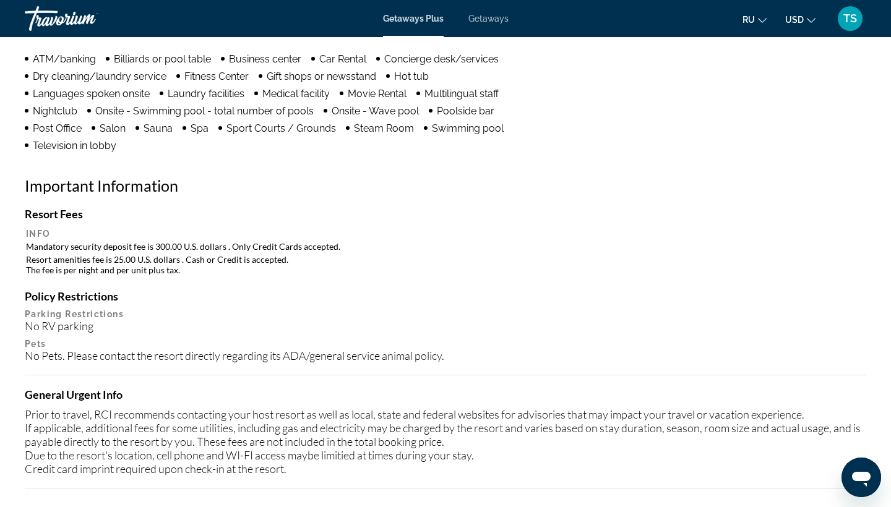
click at [762, 18] on icon "Change language" at bounding box center [762, 20] width 9 height 9
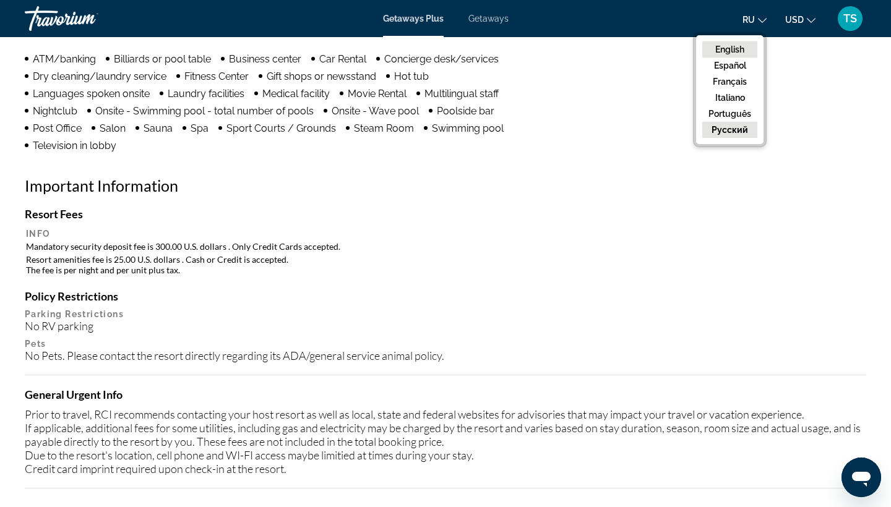
click at [735, 46] on button "English" at bounding box center [729, 49] width 55 height 16
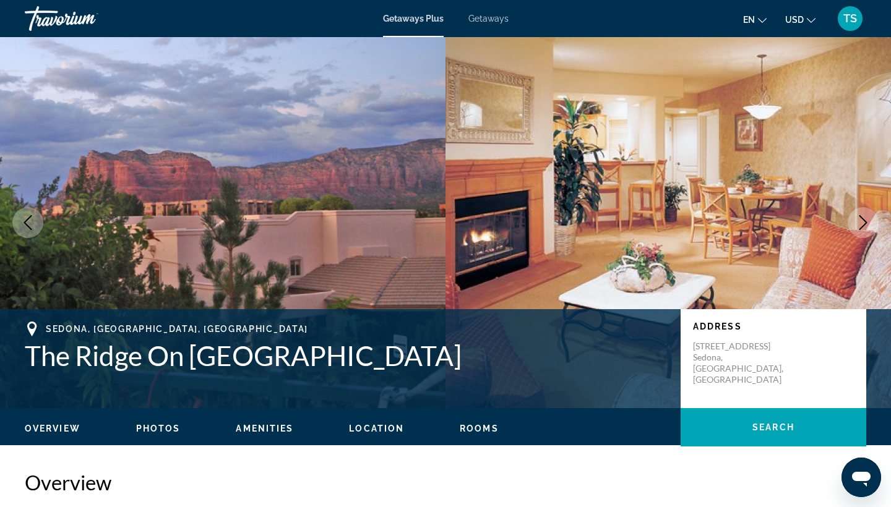
scroll to position [0, 0]
click at [422, 16] on span "Getaways Plus" at bounding box center [413, 19] width 61 height 10
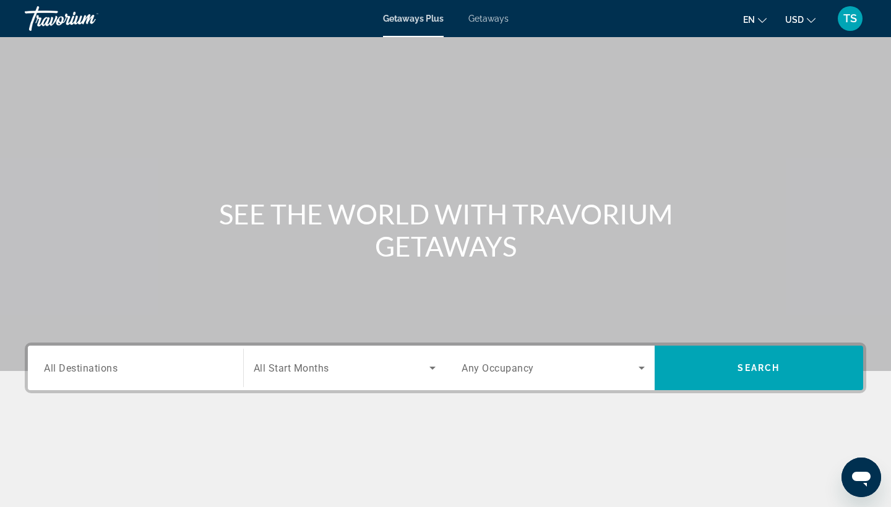
click at [122, 360] on div "Search widget" at bounding box center [135, 368] width 183 height 35
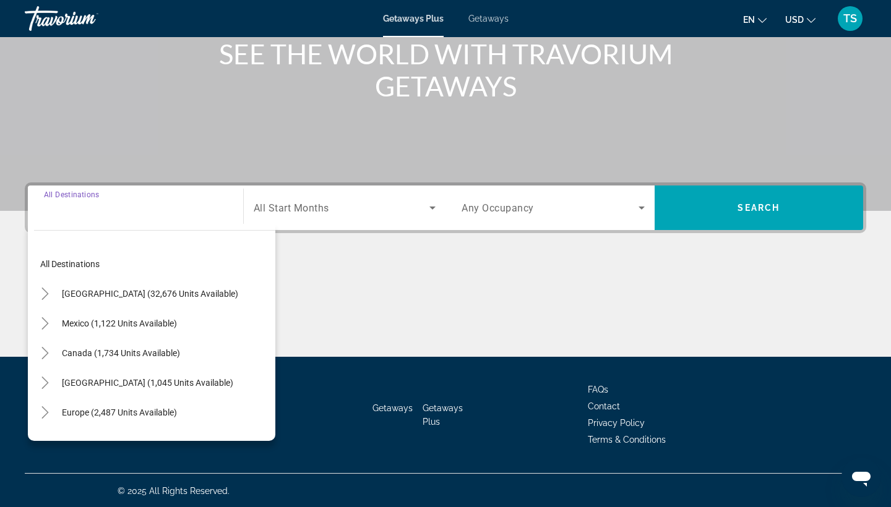
scroll to position [161, 0]
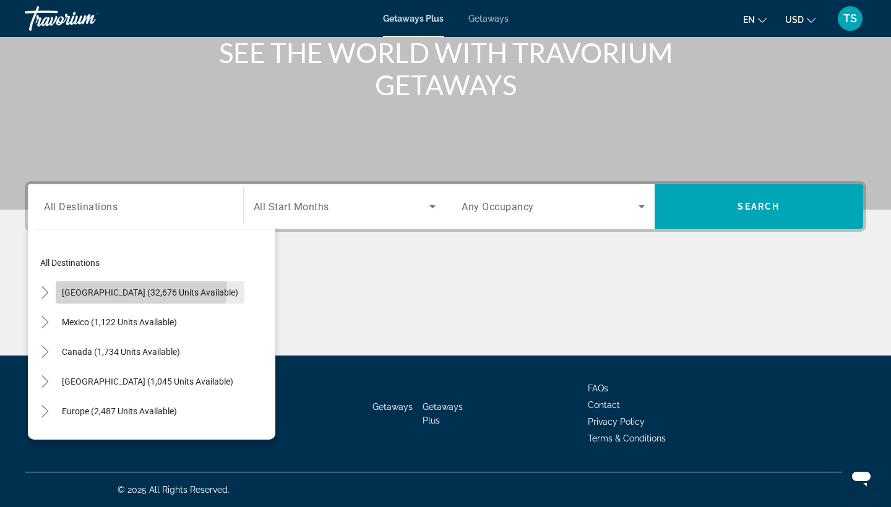
click at [140, 286] on span "Search widget" at bounding box center [150, 293] width 189 height 30
type input "**********"
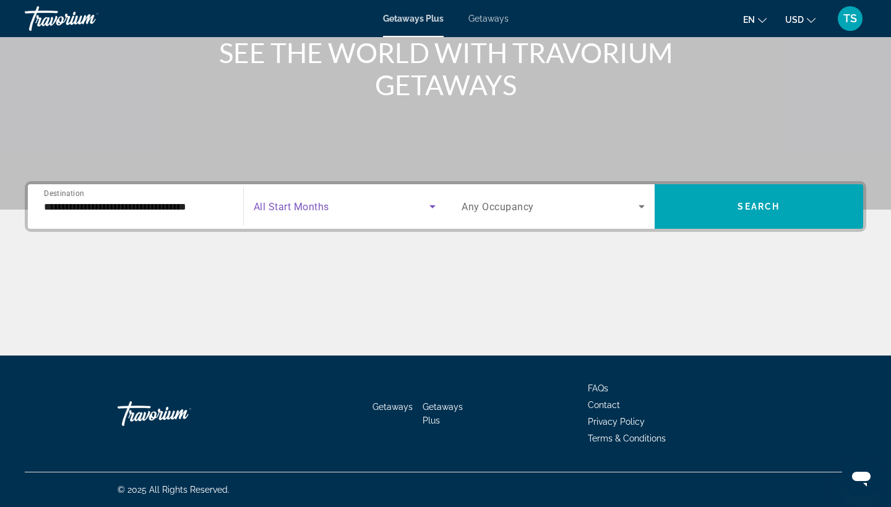
click at [430, 207] on icon "Search widget" at bounding box center [432, 206] width 6 height 3
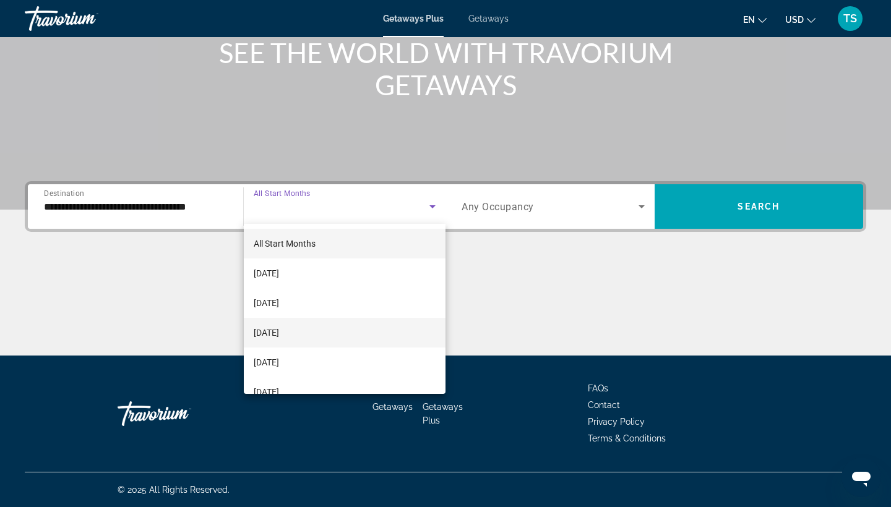
click at [279, 328] on span "[DATE]" at bounding box center [266, 332] width 25 height 15
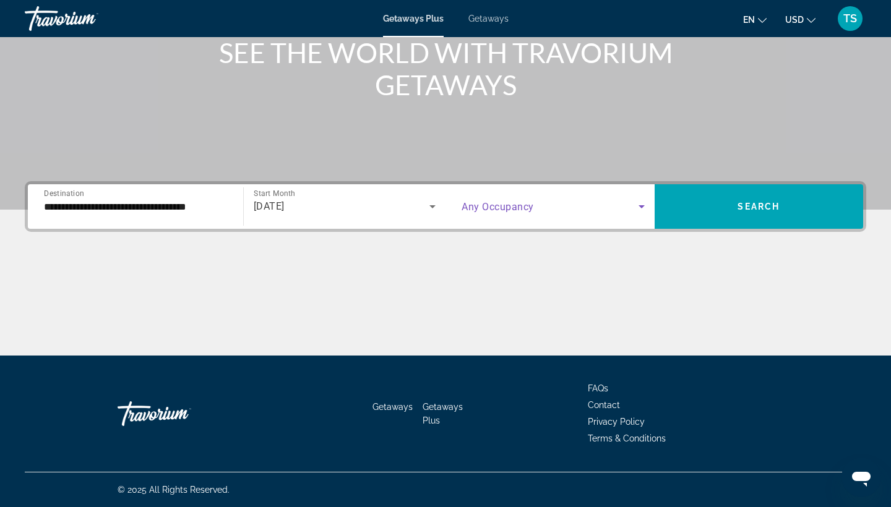
click at [641, 207] on icon "Search widget" at bounding box center [641, 206] width 6 height 3
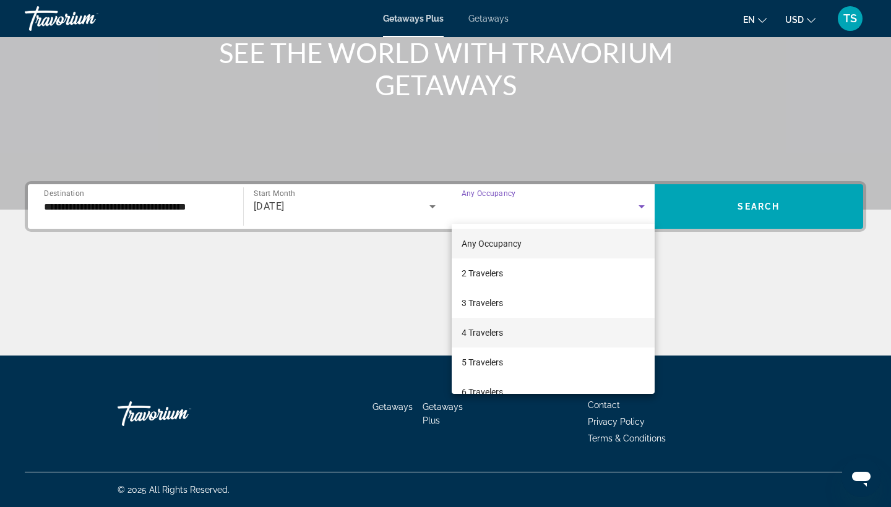
click at [477, 333] on span "4 Travelers" at bounding box center [481, 332] width 41 height 15
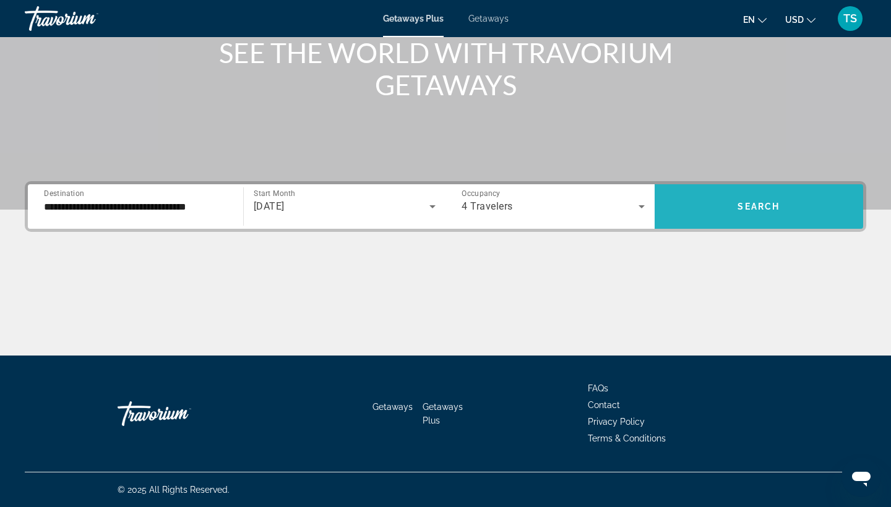
click at [802, 209] on span "Search widget" at bounding box center [758, 207] width 209 height 30
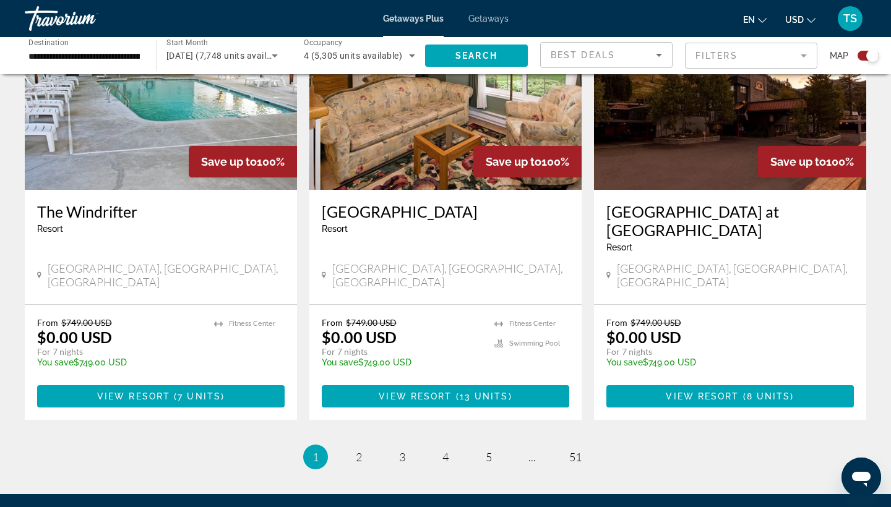
scroll to position [1903, 0]
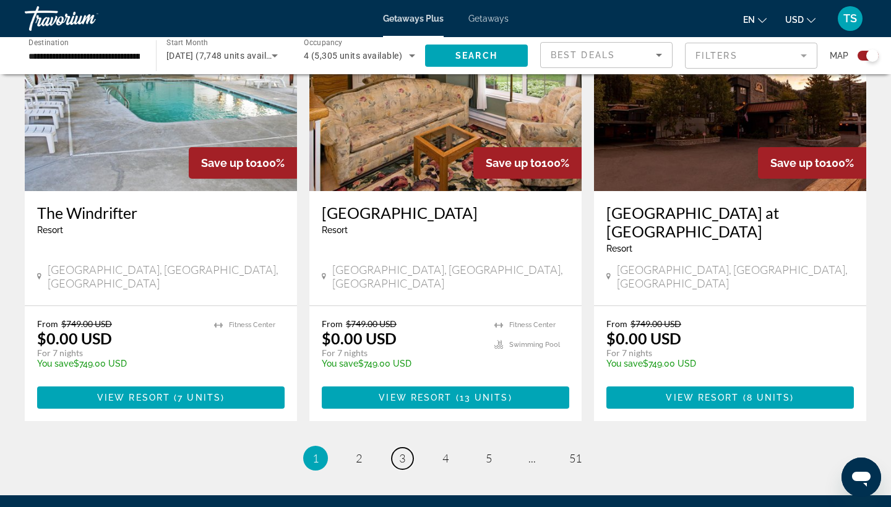
click at [402, 452] on span "3" at bounding box center [402, 459] width 6 height 14
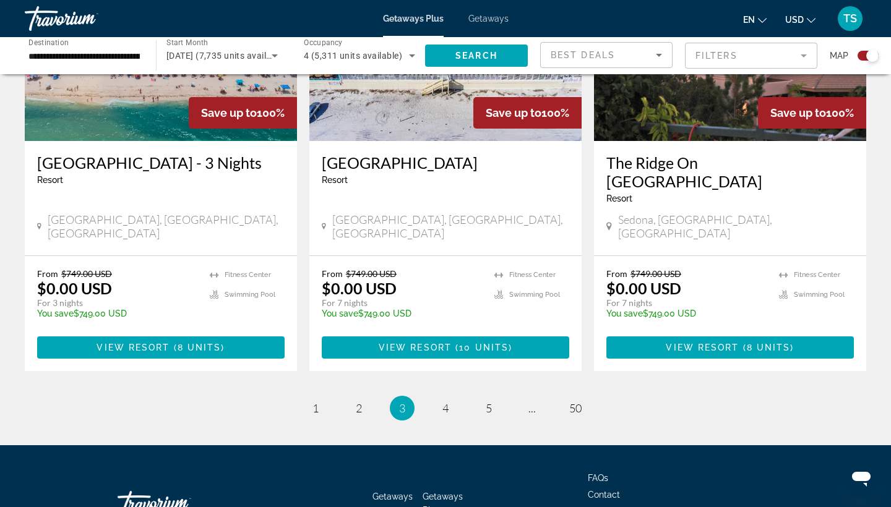
scroll to position [1899, 0]
